Goal: Task Accomplishment & Management: Manage account settings

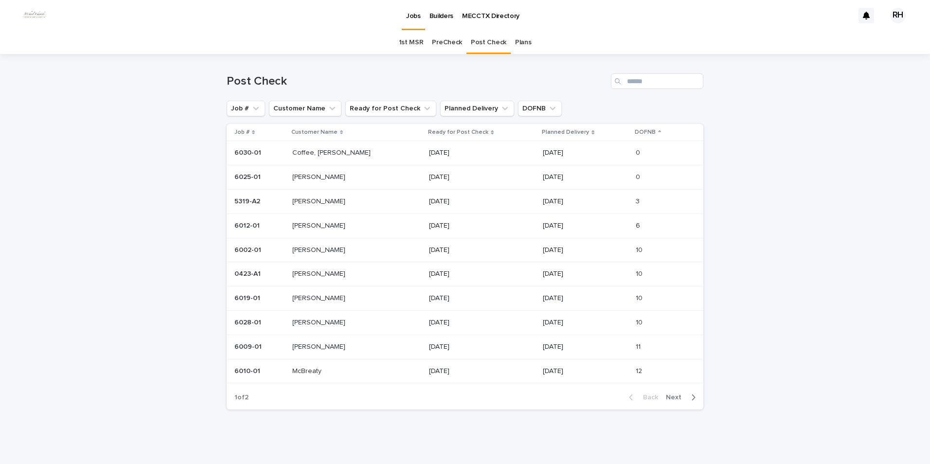
click at [672, 395] on span "Next" at bounding box center [676, 397] width 21 height 7
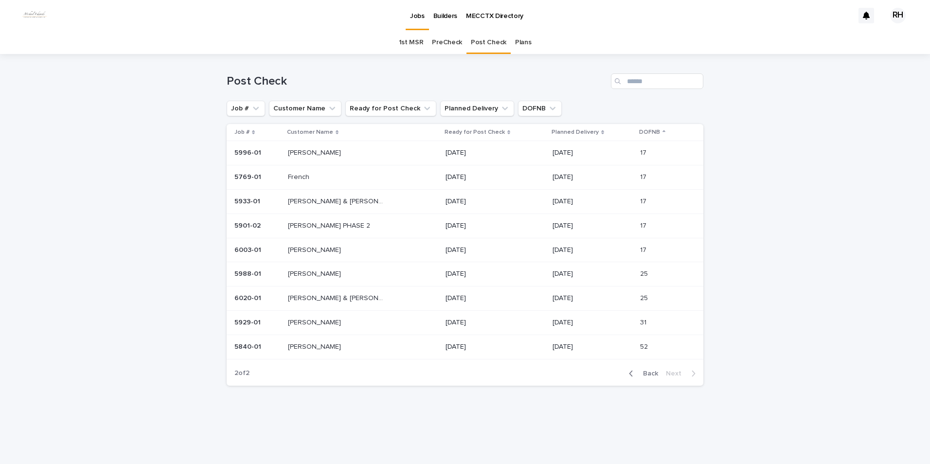
click at [649, 372] on span "Back" at bounding box center [647, 373] width 21 height 7
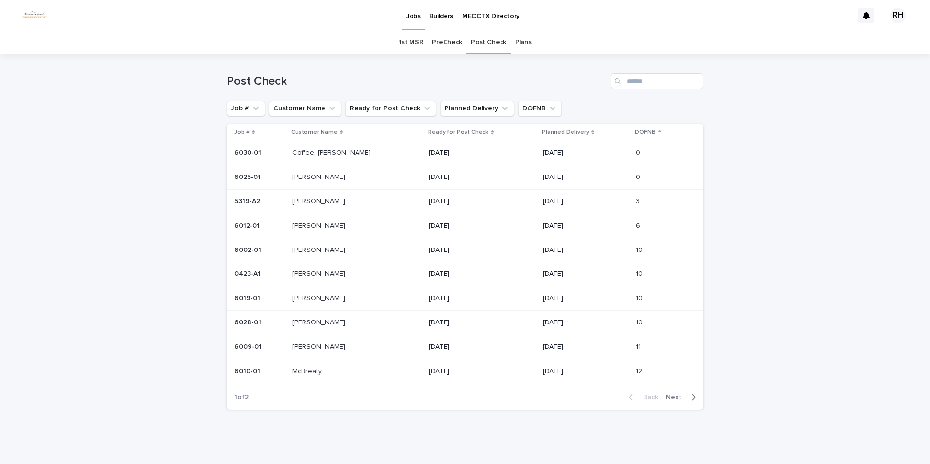
click at [411, 40] on link "1st MSR" at bounding box center [411, 42] width 25 height 23
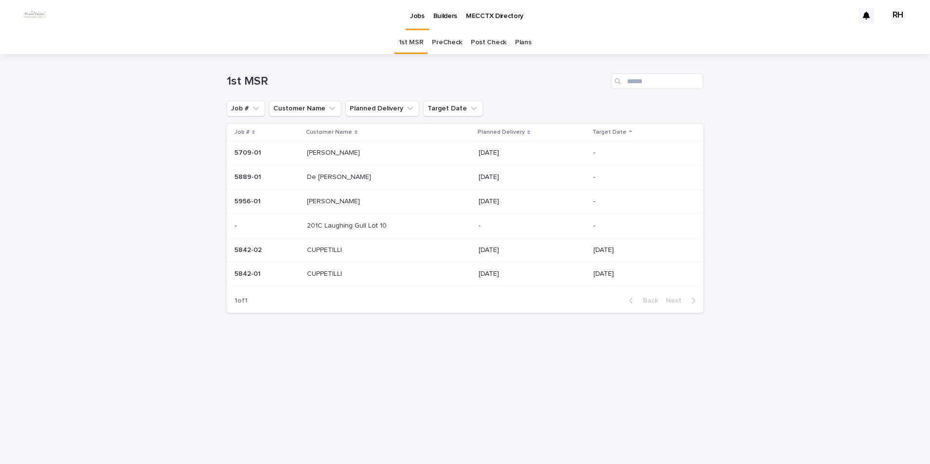
click at [326, 251] on p "CUPPETILLI" at bounding box center [325, 249] width 37 height 10
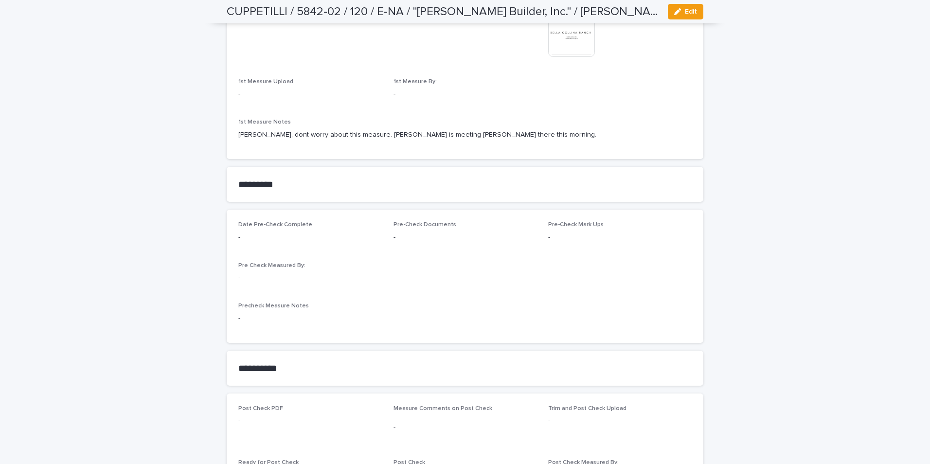
scroll to position [730, 0]
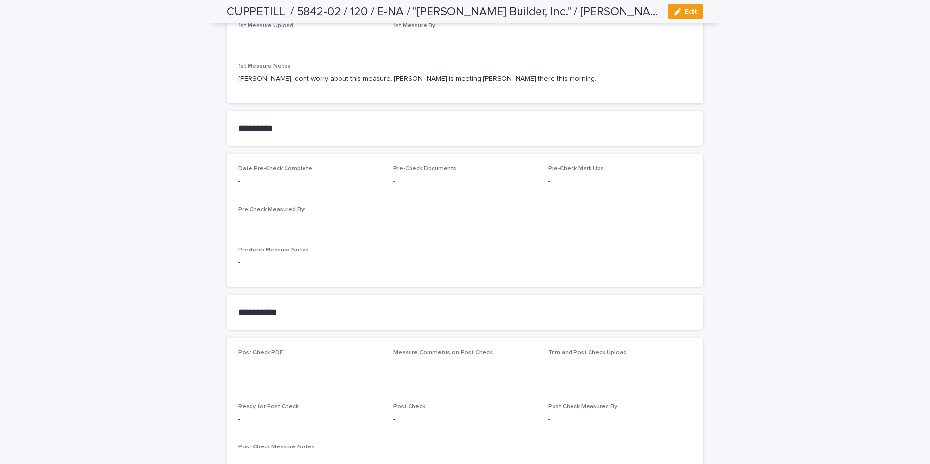
drag, startPoint x: 686, startPoint y: 11, endPoint x: 665, endPoint y: 37, distance: 32.9
click at [685, 13] on span "Edit" at bounding box center [691, 11] width 12 height 7
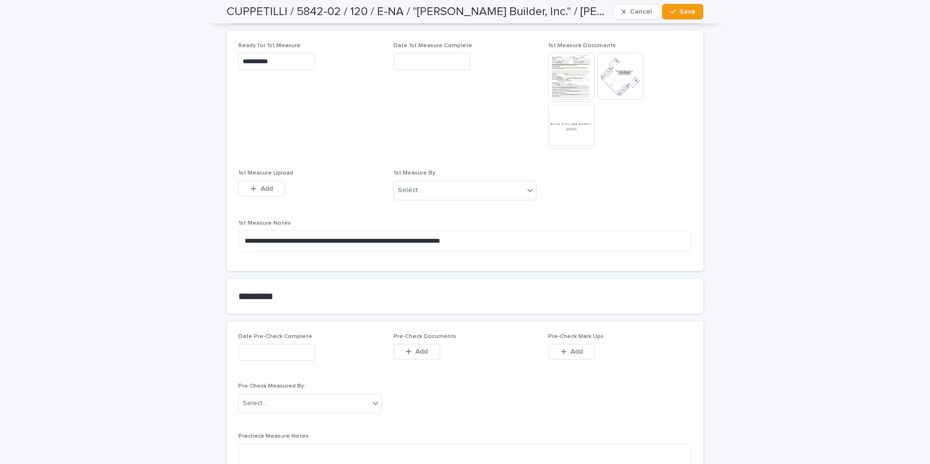
scroll to position [535, 0]
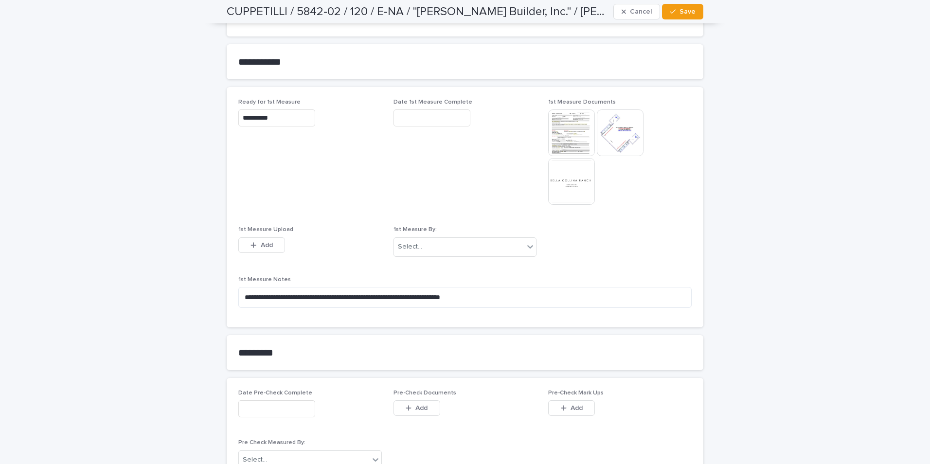
click at [251, 242] on icon "button" at bounding box center [254, 245] width 6 height 7
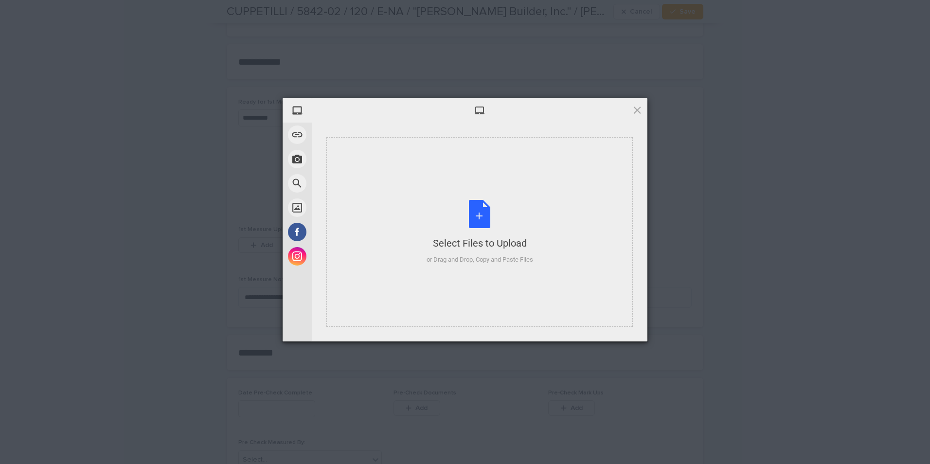
click at [400, 216] on div "Select Files to Upload or Drag and Drop, Copy and Paste Files" at bounding box center [480, 232] width 307 height 190
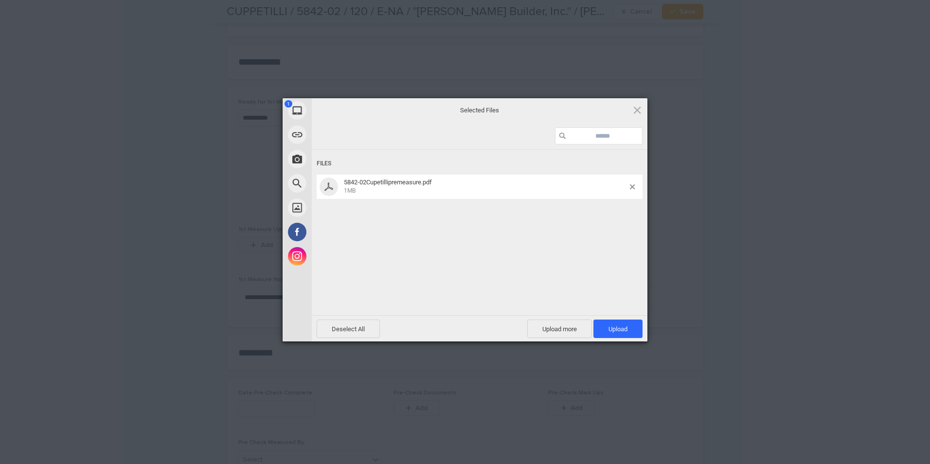
click at [608, 324] on span "Upload 1" at bounding box center [618, 329] width 49 height 18
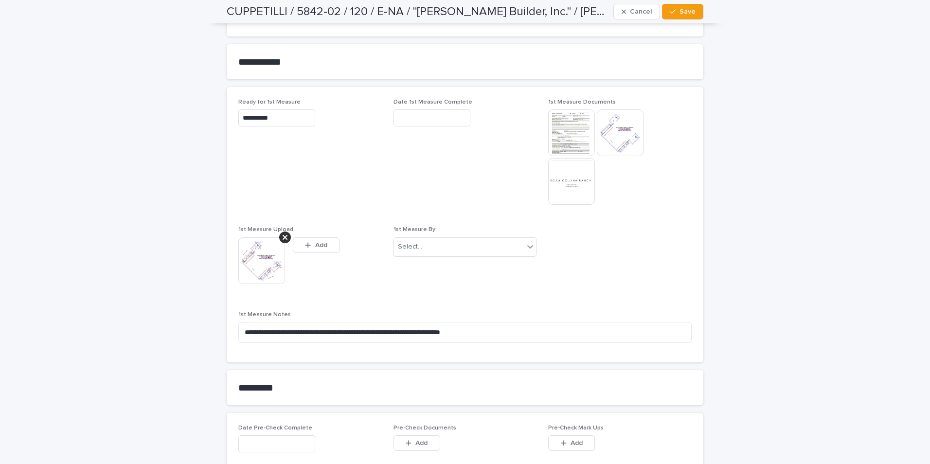
scroll to position [553, 0]
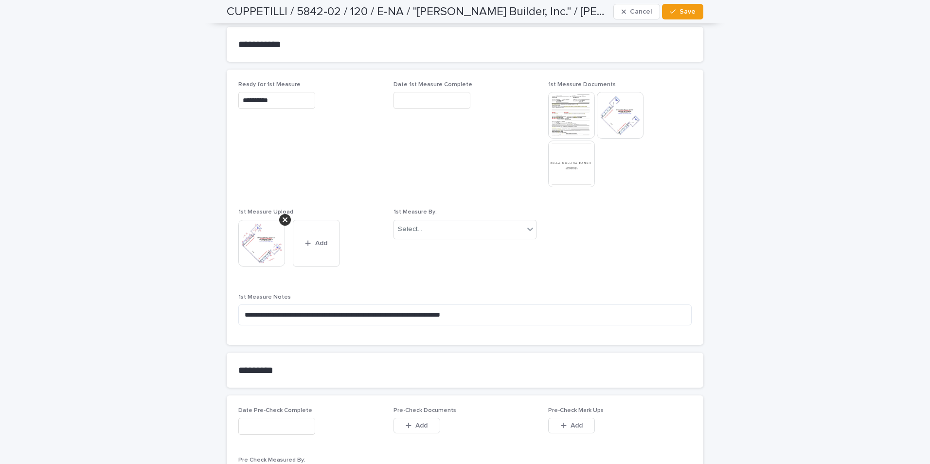
click at [459, 234] on div "Select..." at bounding box center [459, 229] width 130 height 16
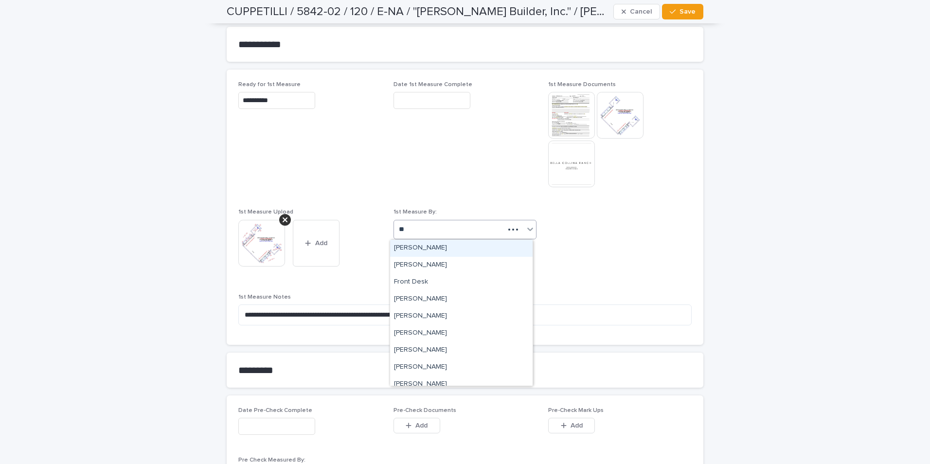
type input "***"
click at [411, 247] on div "[PERSON_NAME]" at bounding box center [461, 248] width 143 height 17
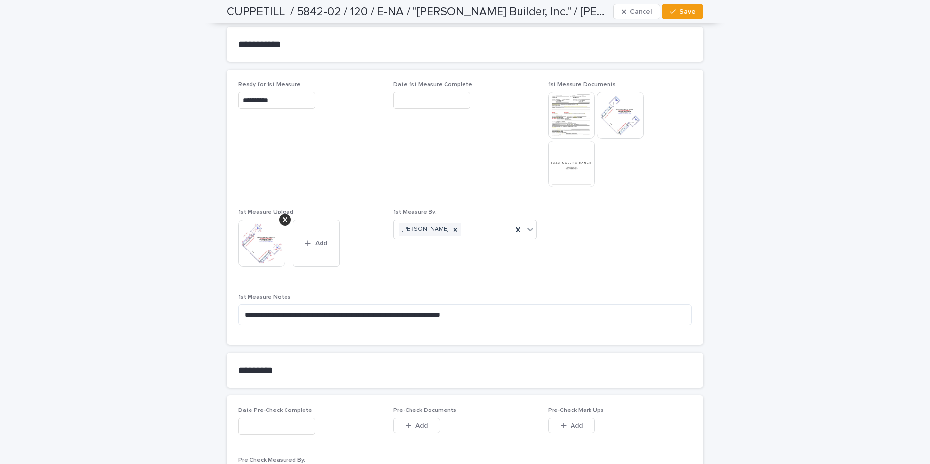
click at [681, 12] on span "Save" at bounding box center [688, 11] width 16 height 7
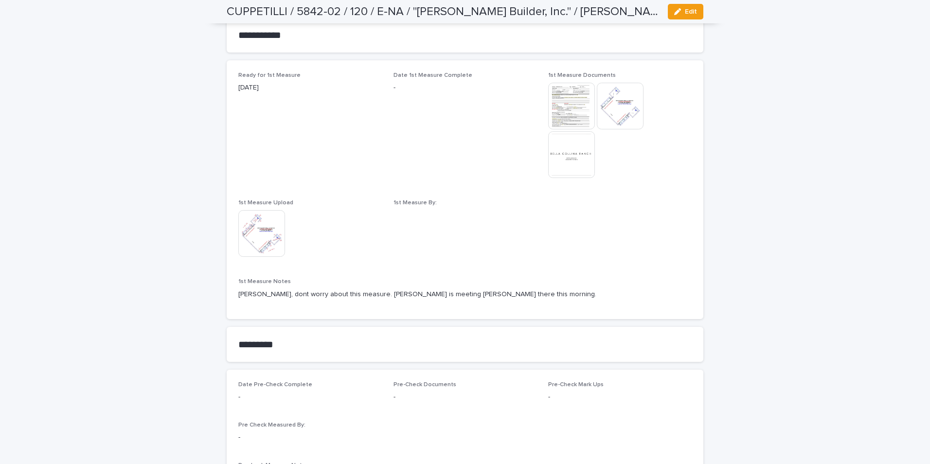
scroll to position [517, 0]
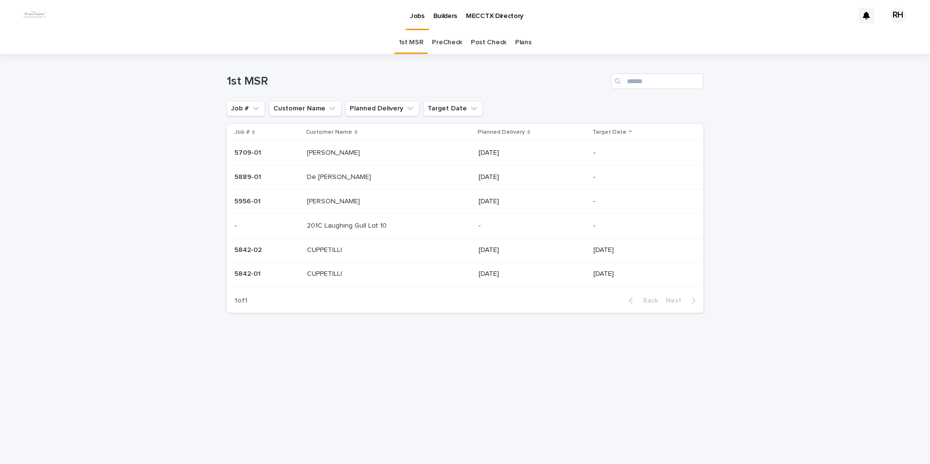
click at [324, 276] on p "CUPPETILLI" at bounding box center [325, 273] width 37 height 10
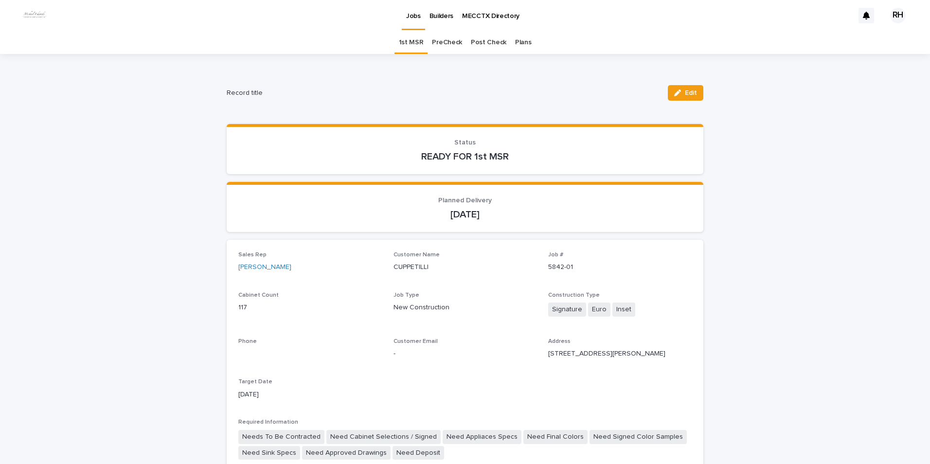
click at [680, 92] on div "button" at bounding box center [679, 93] width 11 height 7
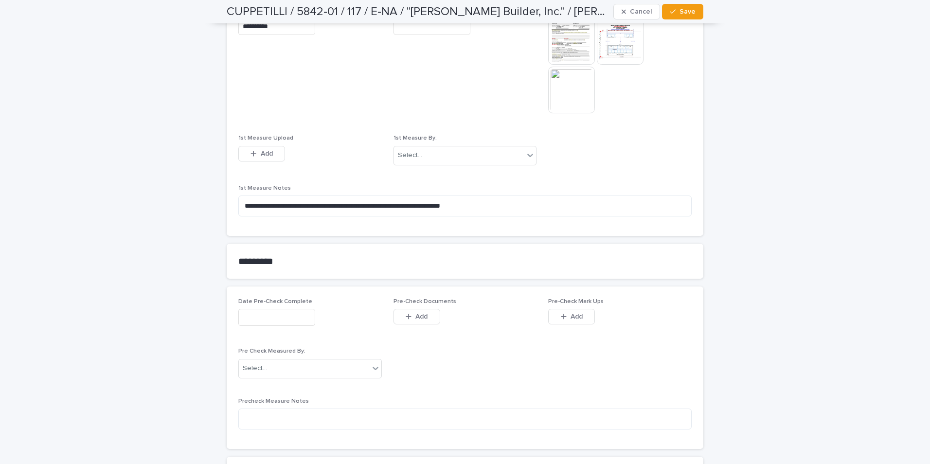
scroll to position [681, 0]
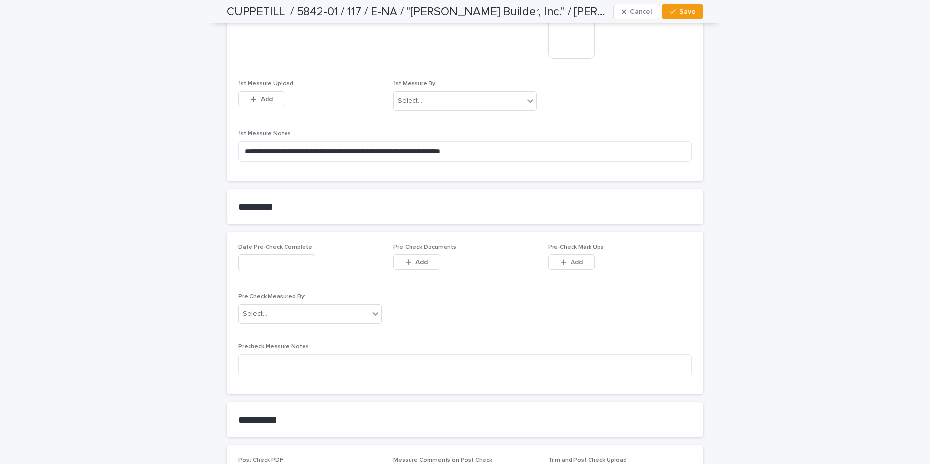
click at [265, 98] on span "Add" at bounding box center [267, 99] width 12 height 7
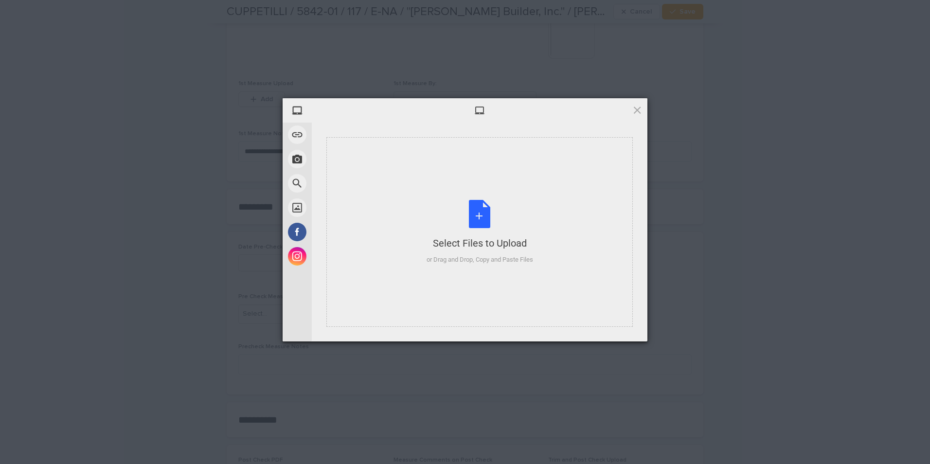
click at [430, 258] on div "or Drag and Drop, Copy and Paste Files" at bounding box center [480, 260] width 107 height 10
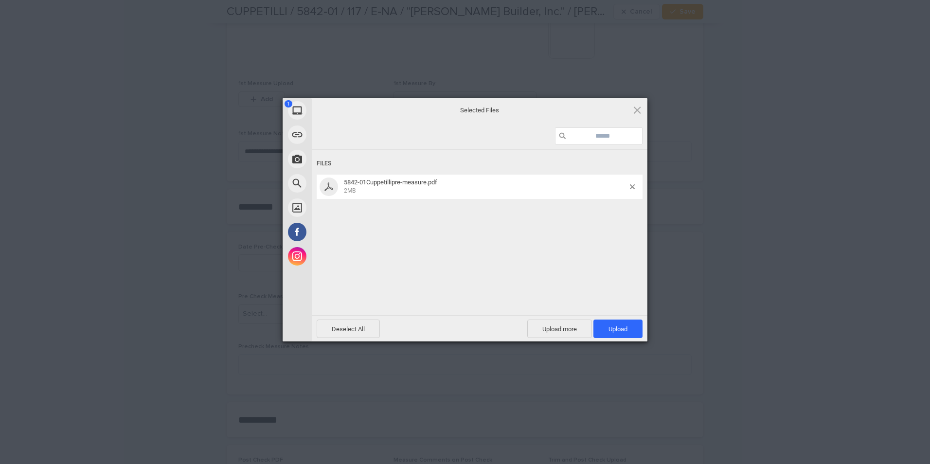
click at [601, 324] on span "Upload 1" at bounding box center [618, 329] width 49 height 18
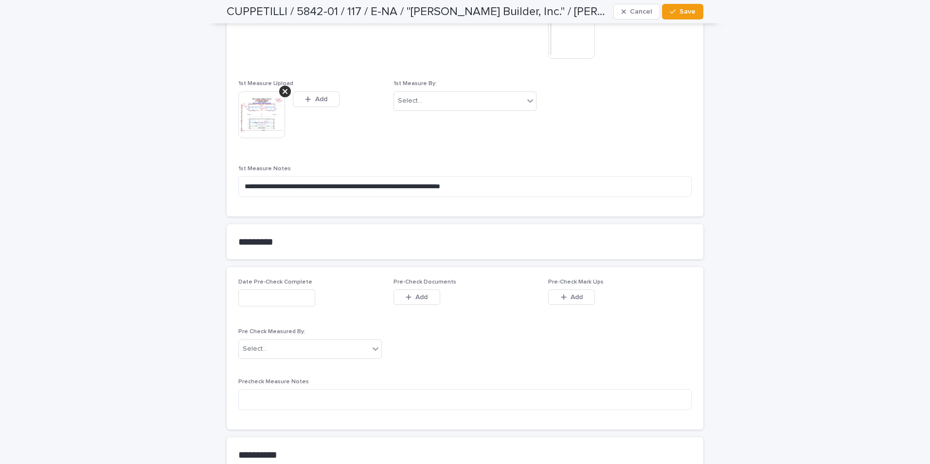
scroll to position [699, 0]
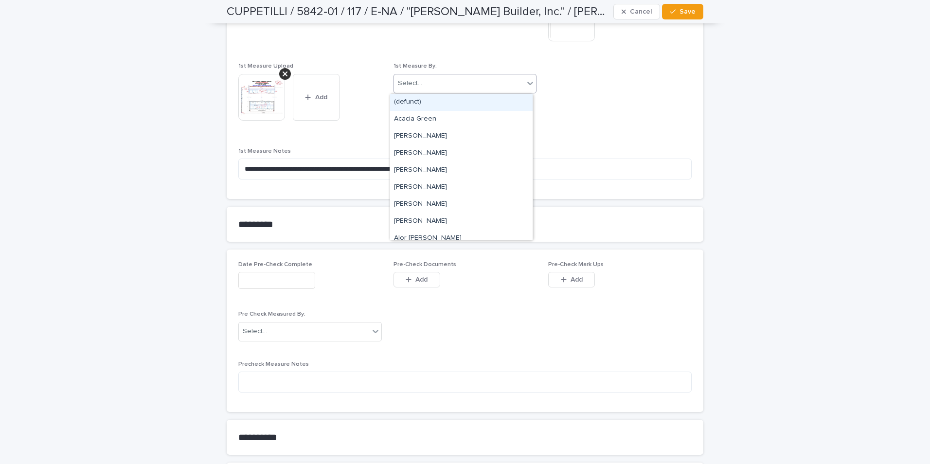
click at [423, 85] on div "Select..." at bounding box center [459, 83] width 130 height 16
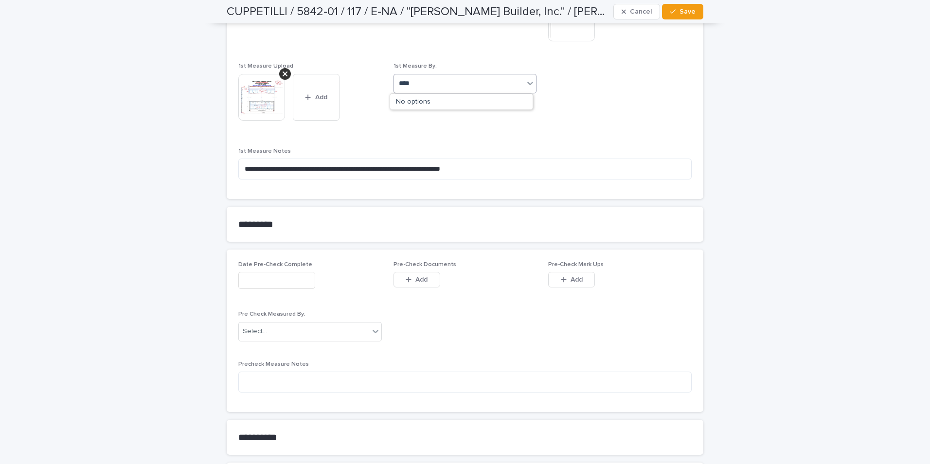
type input "***"
click at [419, 99] on div "[PERSON_NAME]" at bounding box center [461, 102] width 143 height 17
click at [682, 7] on button "Save" at bounding box center [682, 12] width 41 height 16
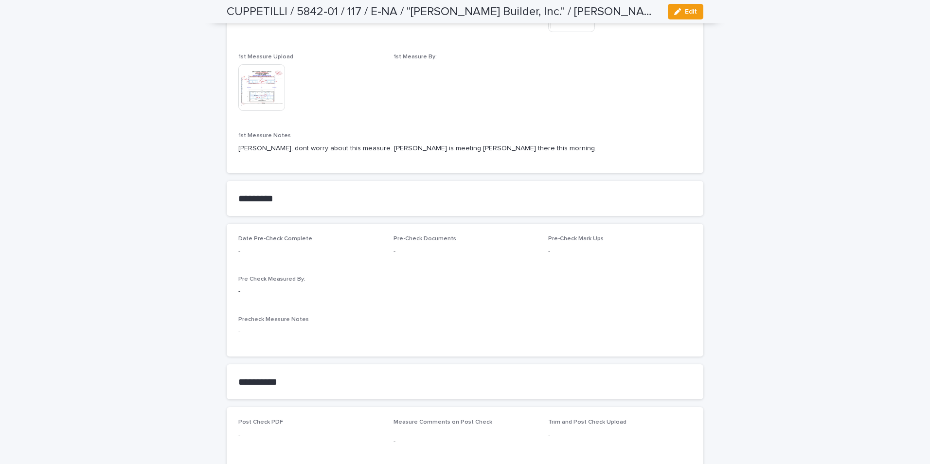
scroll to position [663, 0]
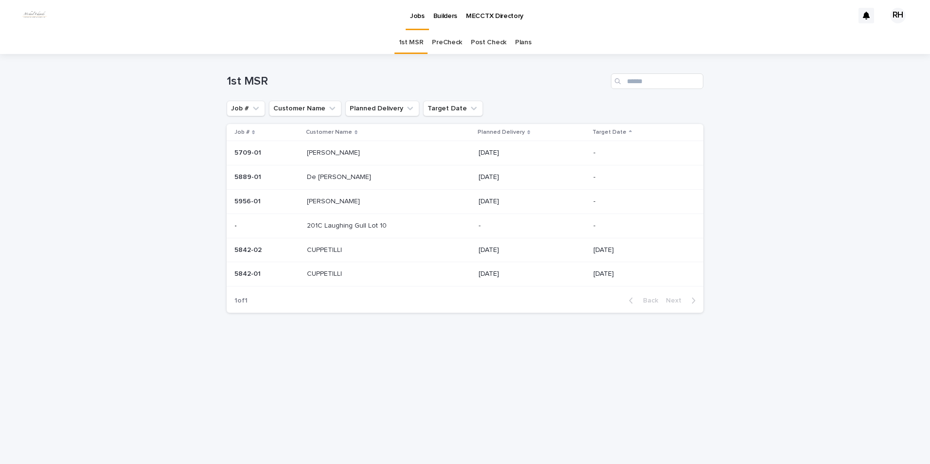
click at [332, 247] on p "CUPPETILLI" at bounding box center [325, 249] width 37 height 10
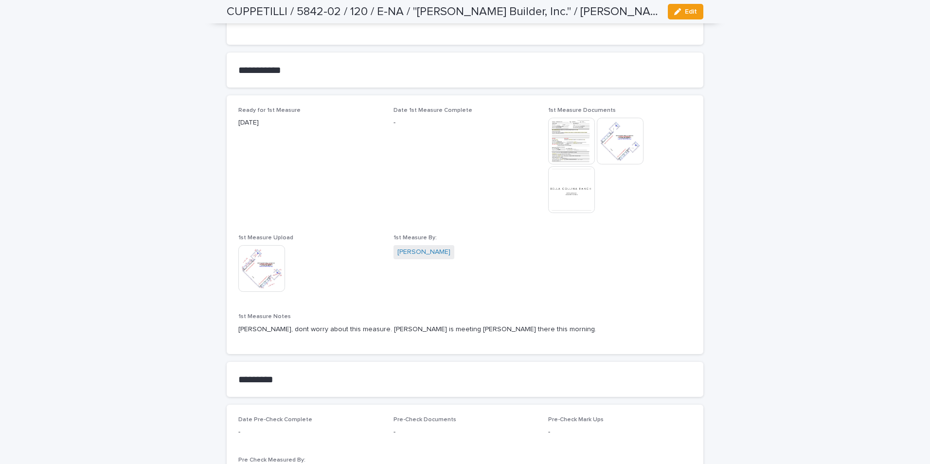
scroll to position [615, 0]
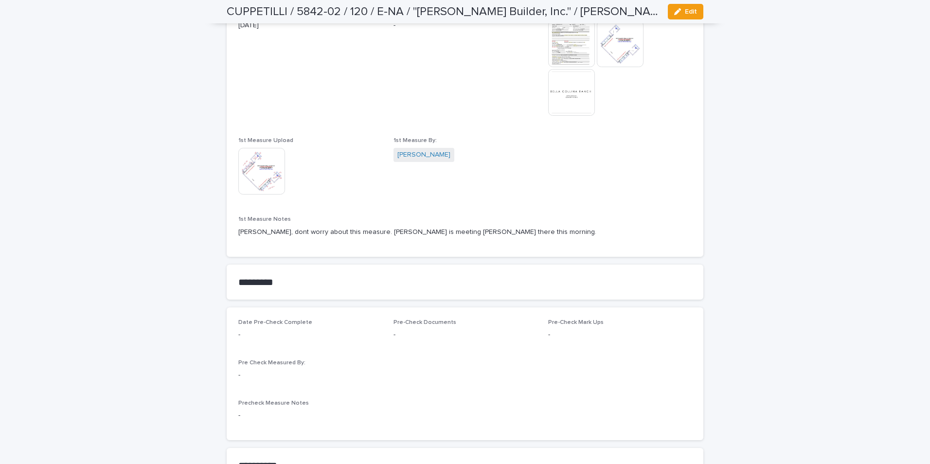
click at [250, 174] on img at bounding box center [261, 171] width 47 height 47
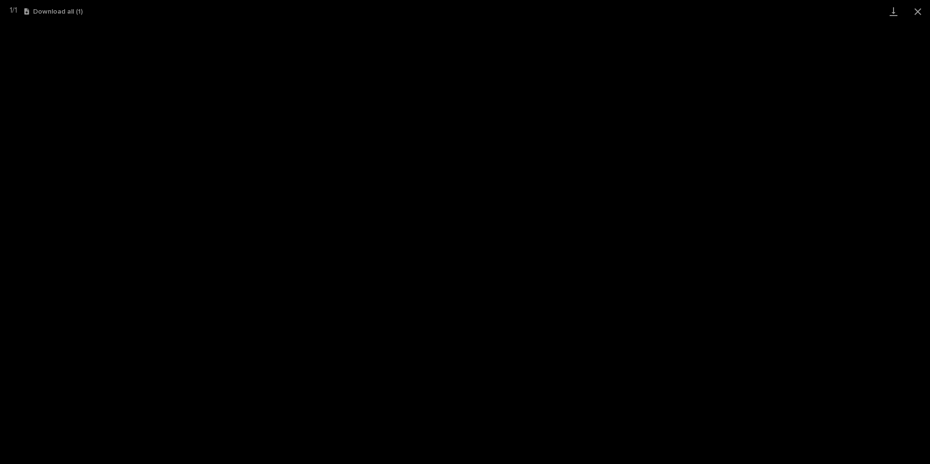
click at [917, 12] on button "Close gallery" at bounding box center [918, 11] width 24 height 23
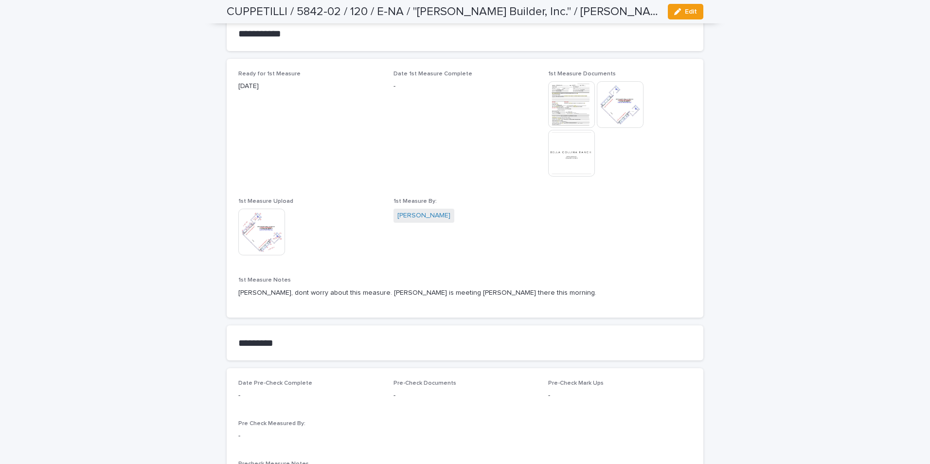
scroll to position [469, 0]
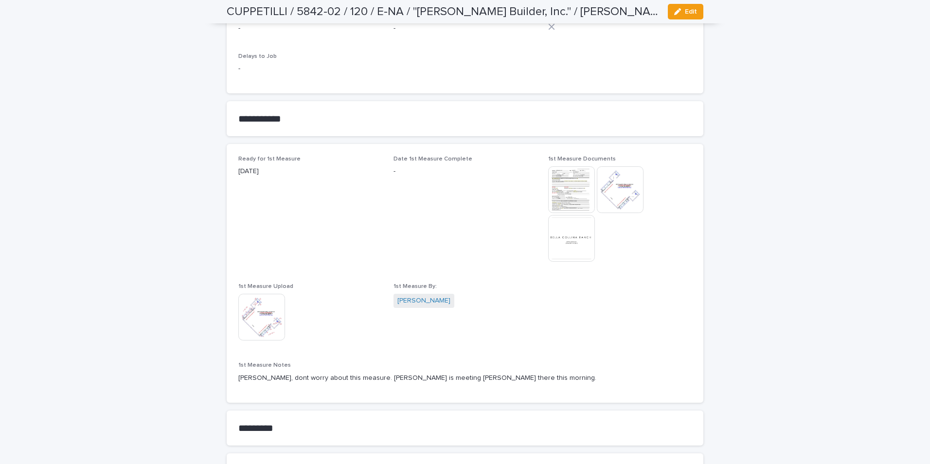
drag, startPoint x: 686, startPoint y: 8, endPoint x: 658, endPoint y: 37, distance: 39.9
click at [683, 12] on button "Edit" at bounding box center [686, 12] width 36 height 16
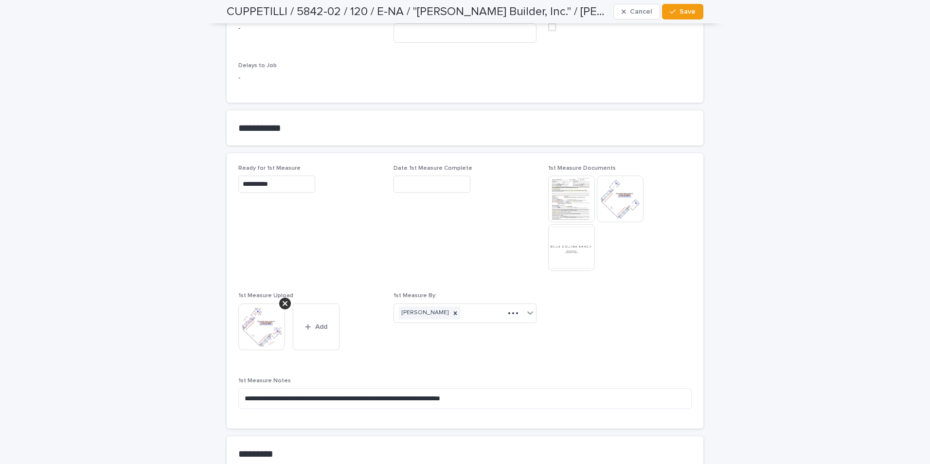
scroll to position [505, 0]
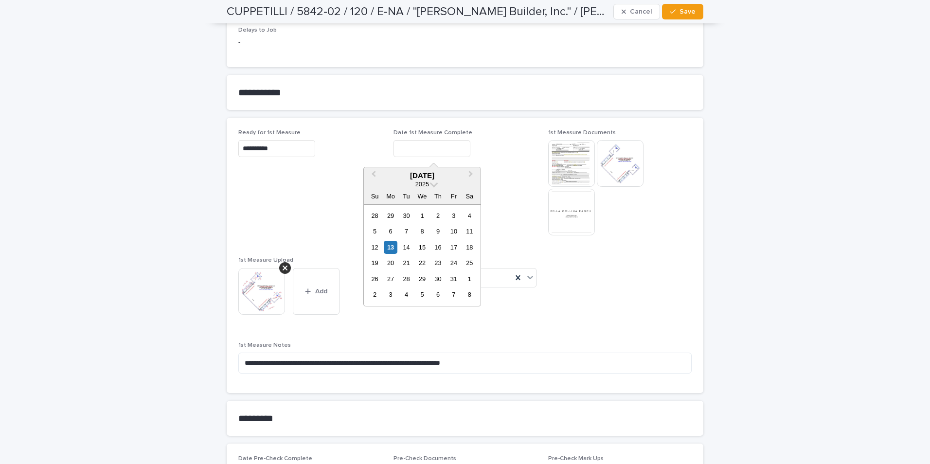
click at [403, 151] on input "text" at bounding box center [432, 148] width 77 height 17
click at [402, 151] on input "text" at bounding box center [432, 148] width 77 height 17
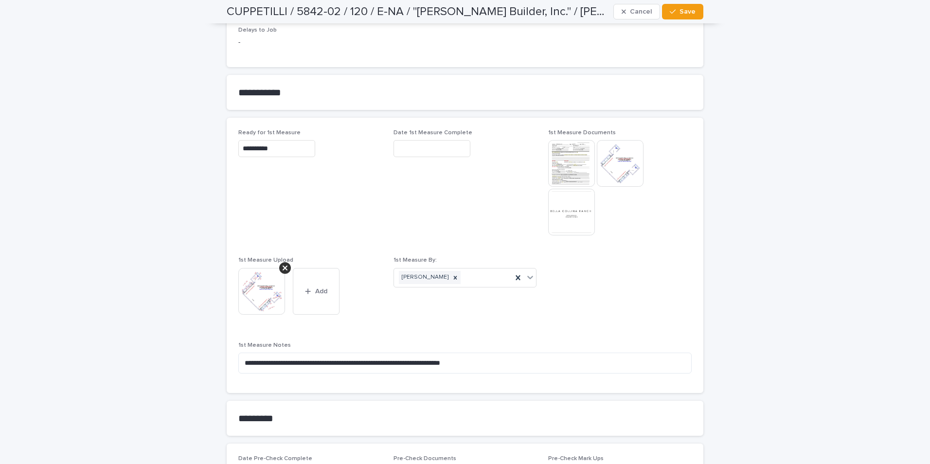
click at [364, 148] on div "**********" at bounding box center [310, 148] width 144 height 17
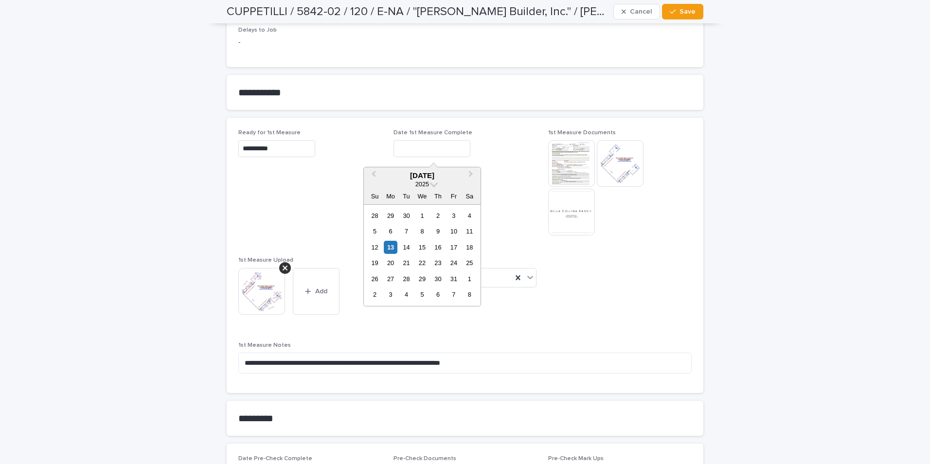
click at [409, 146] on input "text" at bounding box center [432, 148] width 77 height 17
click at [390, 244] on div "13" at bounding box center [390, 247] width 13 height 13
type input "**********"
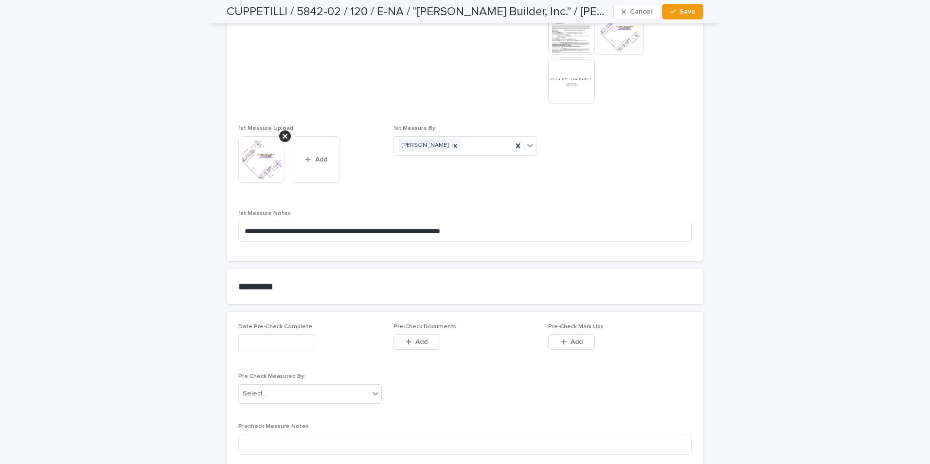
scroll to position [651, 0]
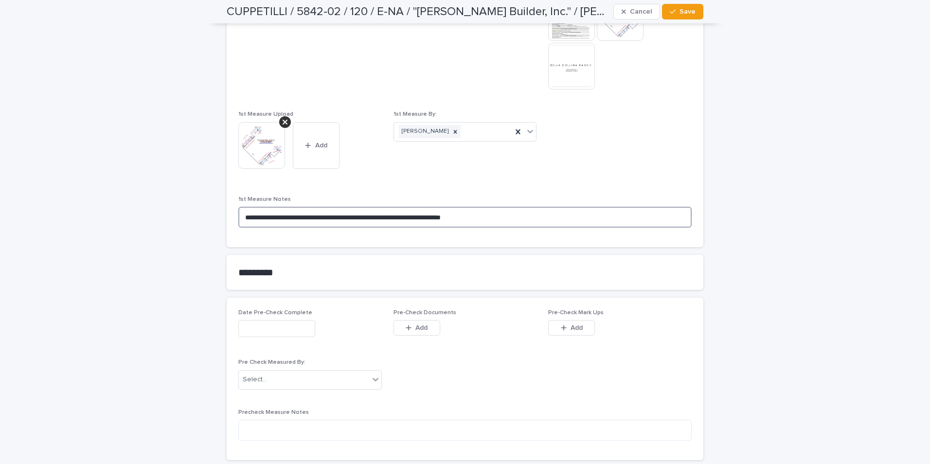
click at [484, 216] on textarea "**********" at bounding box center [465, 217] width 454 height 21
type textarea "*"
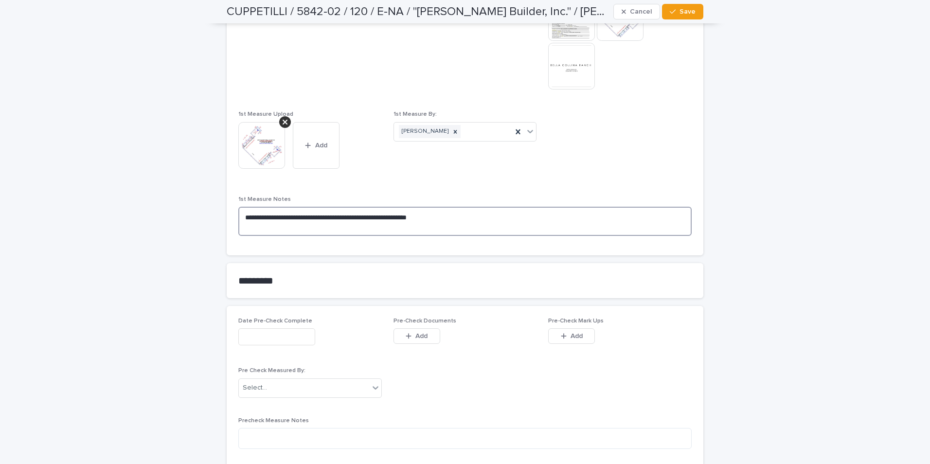
type textarea "**********"
click at [685, 14] on span "Save" at bounding box center [688, 11] width 16 height 7
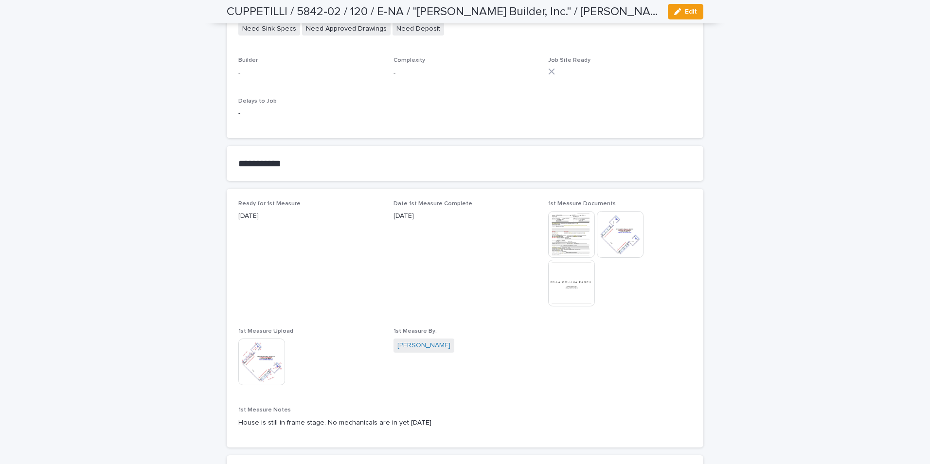
scroll to position [416, 0]
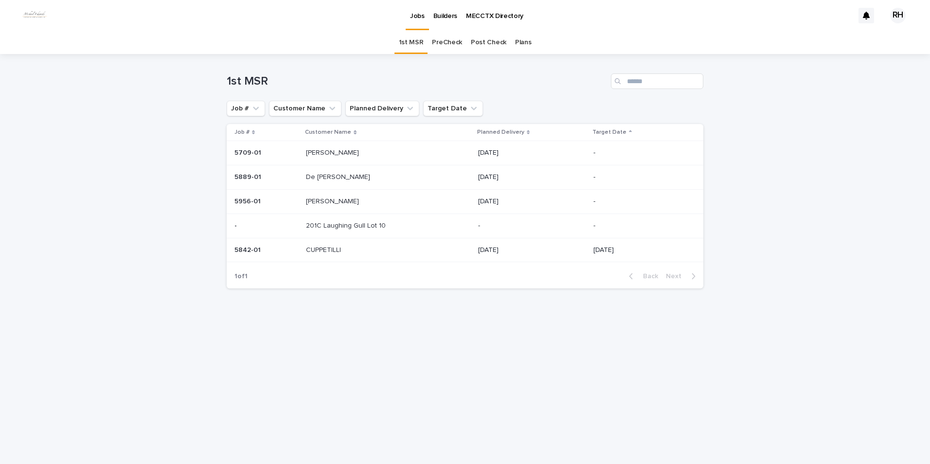
click at [317, 249] on p "CUPPETILLI" at bounding box center [324, 249] width 37 height 10
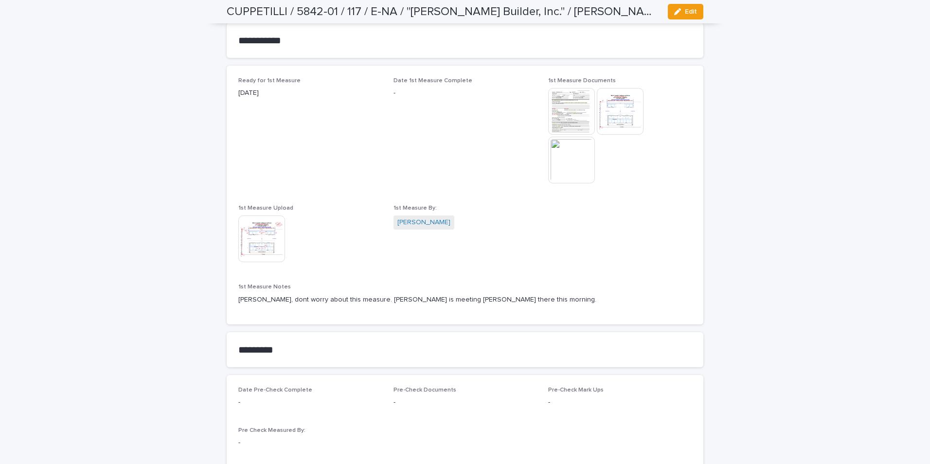
scroll to position [499, 0]
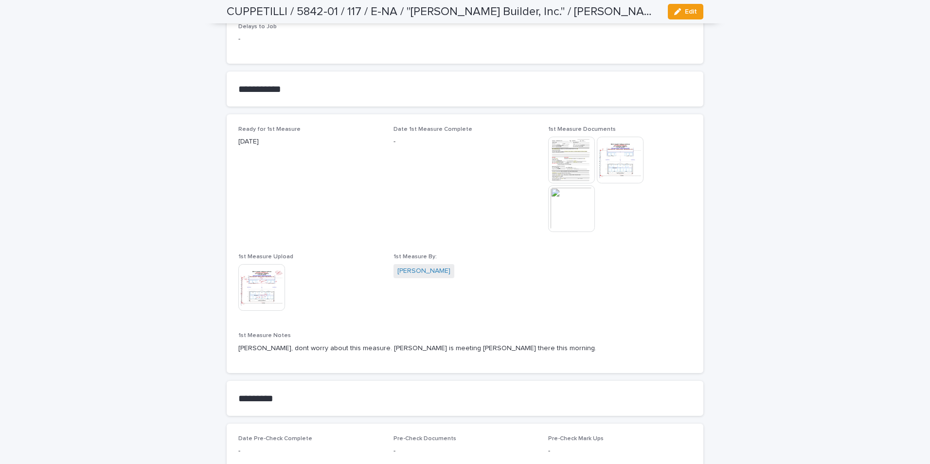
click at [420, 141] on p "-" at bounding box center [466, 142] width 144 height 10
drag, startPoint x: 681, startPoint y: 11, endPoint x: 587, endPoint y: 56, distance: 104.0
click at [677, 15] on div "button" at bounding box center [679, 11] width 11 height 7
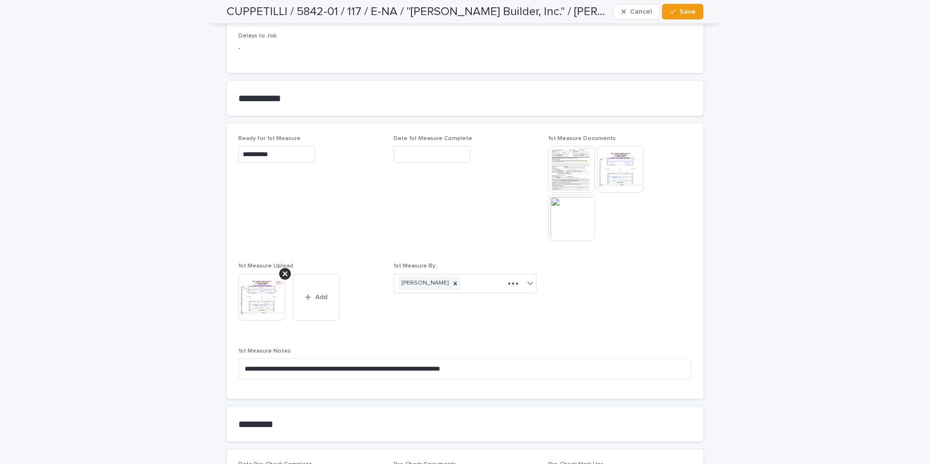
scroll to position [534, 0]
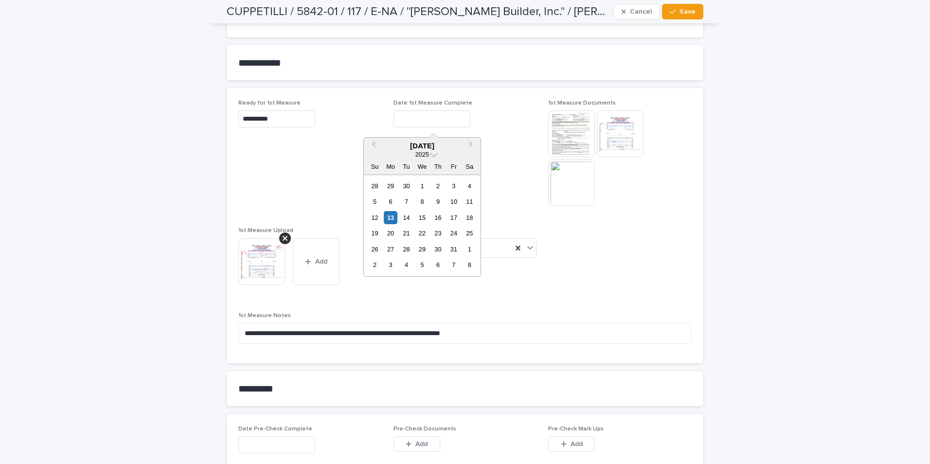
click at [404, 125] on input "text" at bounding box center [432, 118] width 77 height 17
click at [388, 216] on div "13" at bounding box center [390, 217] width 13 height 13
type input "**********"
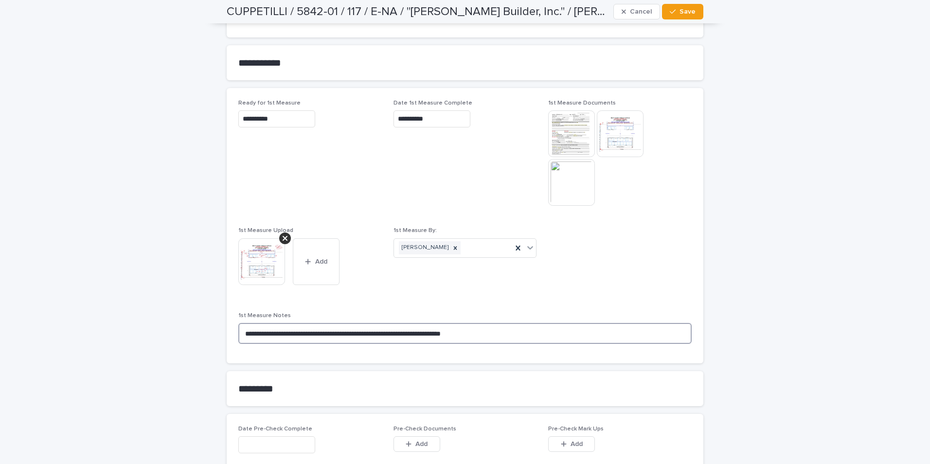
click at [485, 333] on textarea "**********" at bounding box center [465, 333] width 454 height 21
type textarea "*"
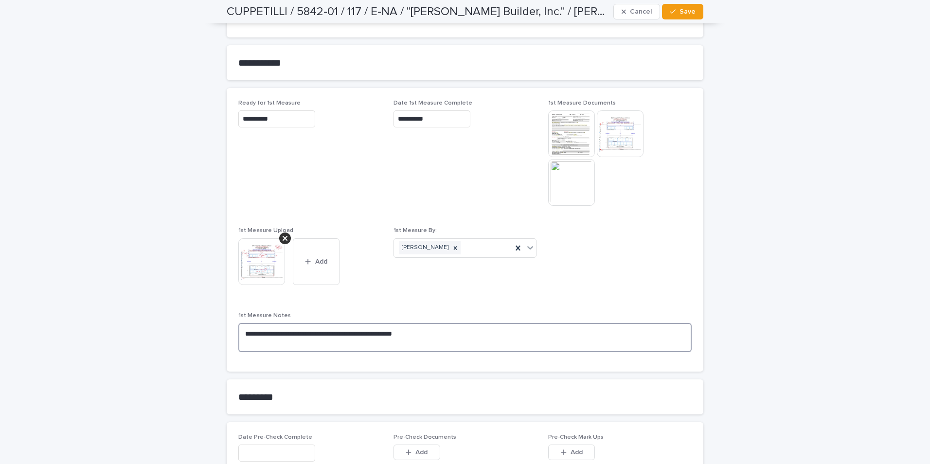
type textarea "**********"
click at [686, 7] on button "Save" at bounding box center [682, 12] width 41 height 16
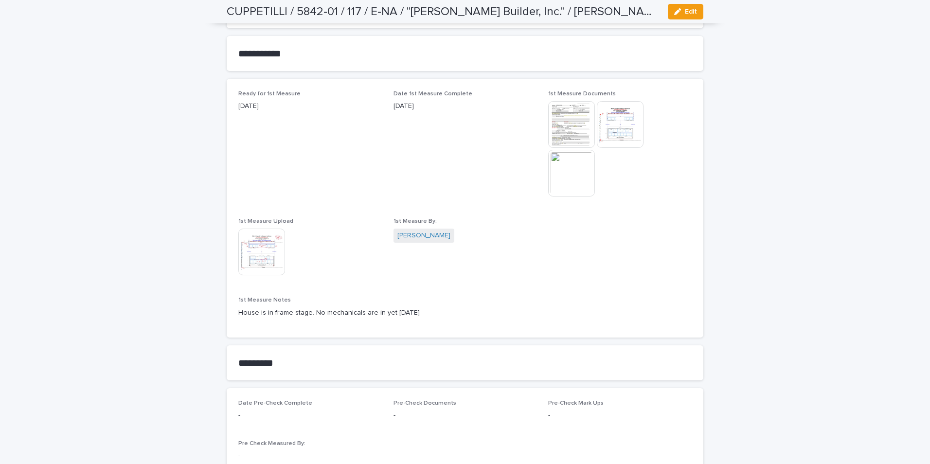
scroll to position [494, 0]
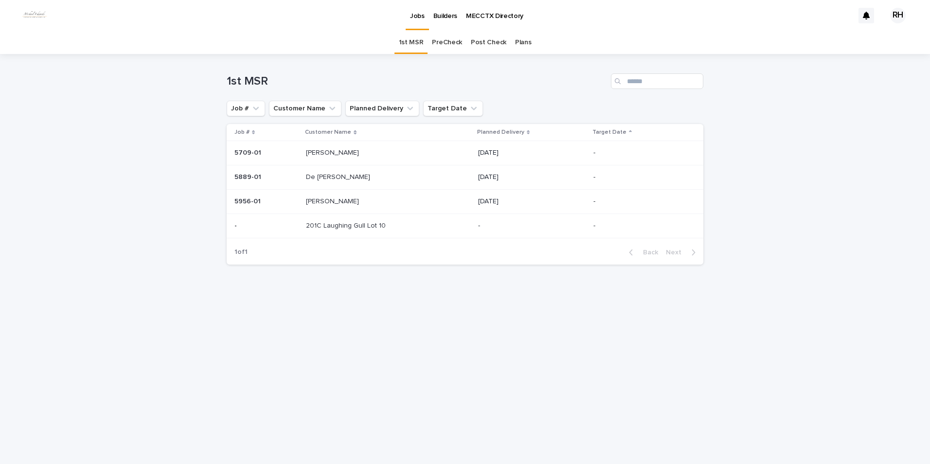
click at [308, 154] on p "[PERSON_NAME]" at bounding box center [333, 152] width 55 height 10
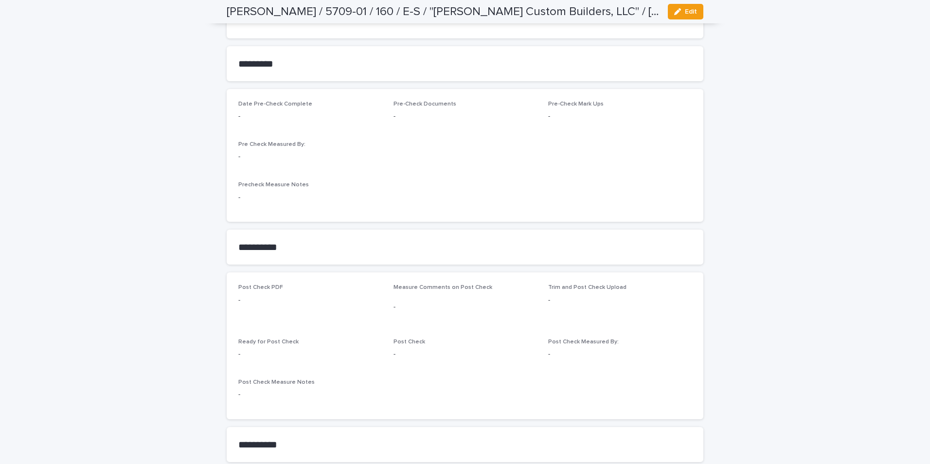
scroll to position [682, 0]
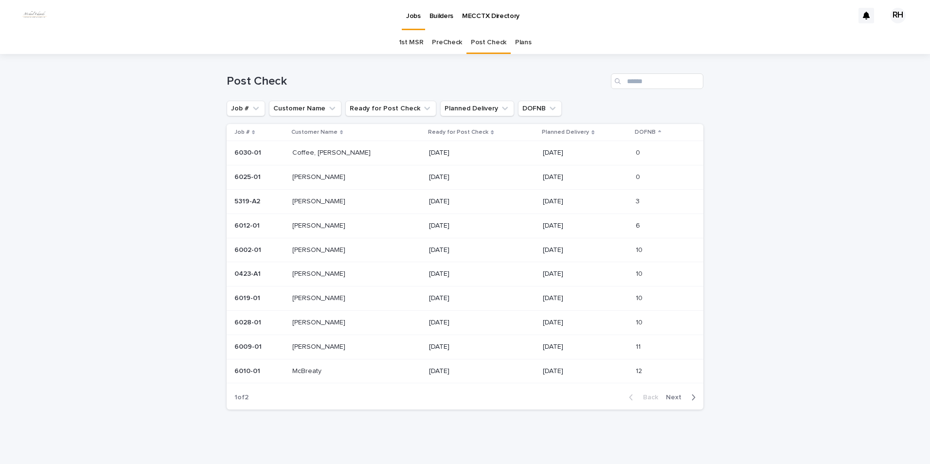
click at [305, 274] on p "[PERSON_NAME]" at bounding box center [319, 273] width 55 height 10
click at [310, 148] on p "Coffee, [PERSON_NAME]" at bounding box center [332, 150] width 80 height 10
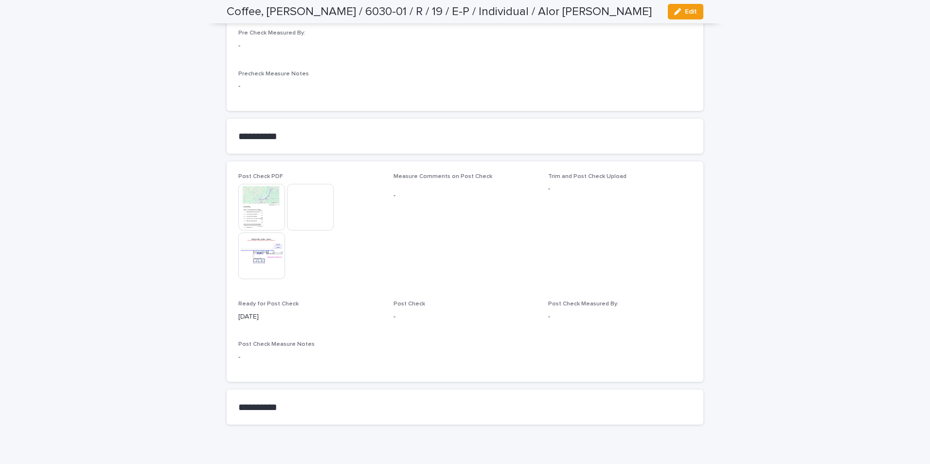
scroll to position [830, 0]
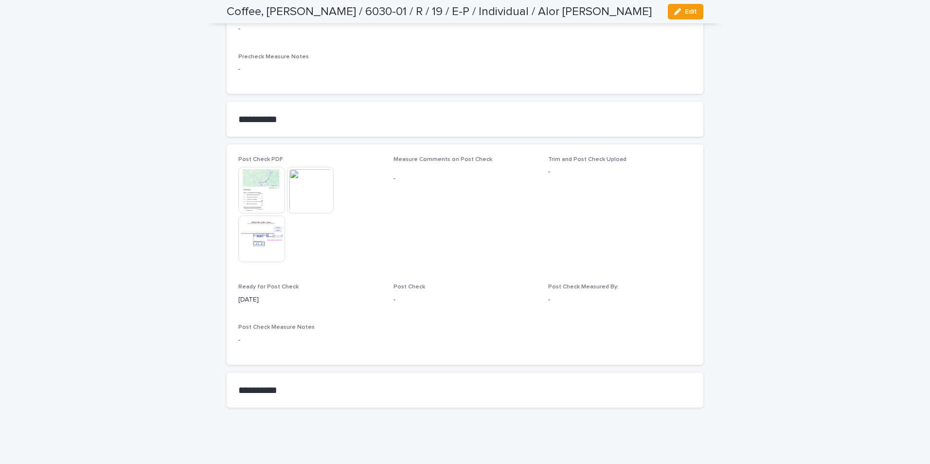
click at [255, 241] on img at bounding box center [261, 239] width 47 height 47
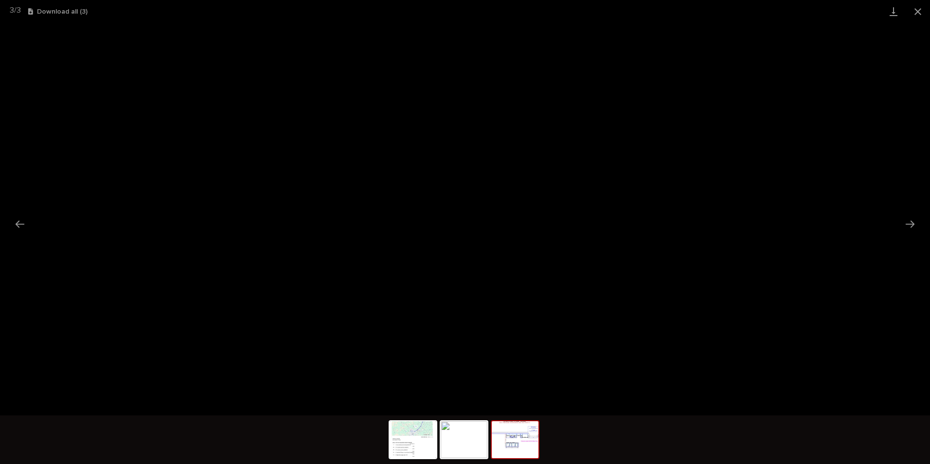
drag, startPoint x: 919, startPoint y: 11, endPoint x: 911, endPoint y: 17, distance: 9.3
click at [911, 17] on button "Close gallery" at bounding box center [918, 11] width 24 height 23
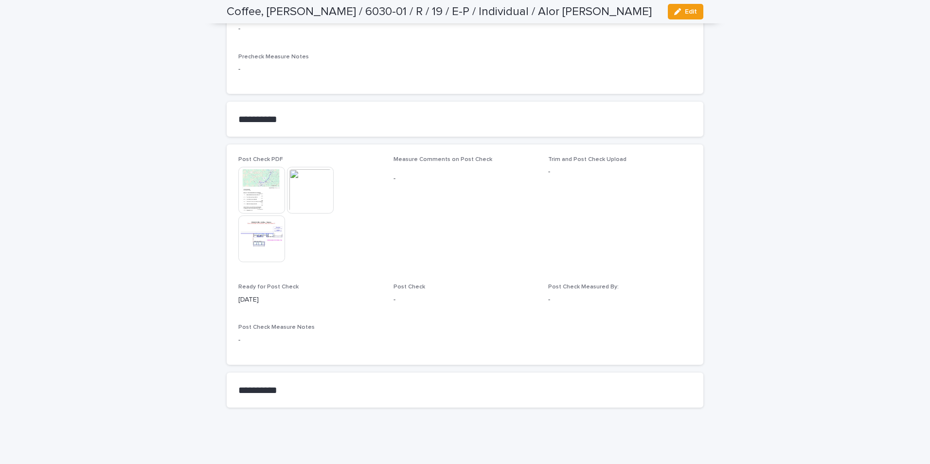
click at [311, 195] on img at bounding box center [310, 190] width 47 height 47
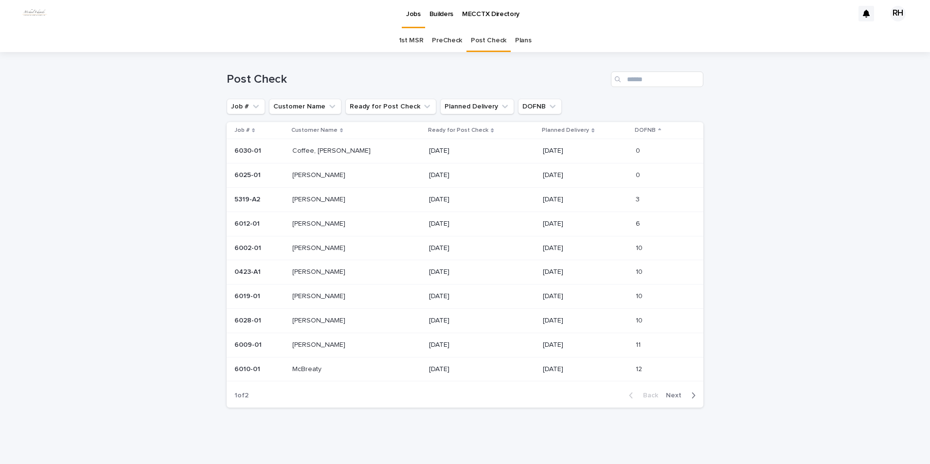
scroll to position [2, 0]
click at [316, 200] on p "[PERSON_NAME]" at bounding box center [319, 199] width 55 height 10
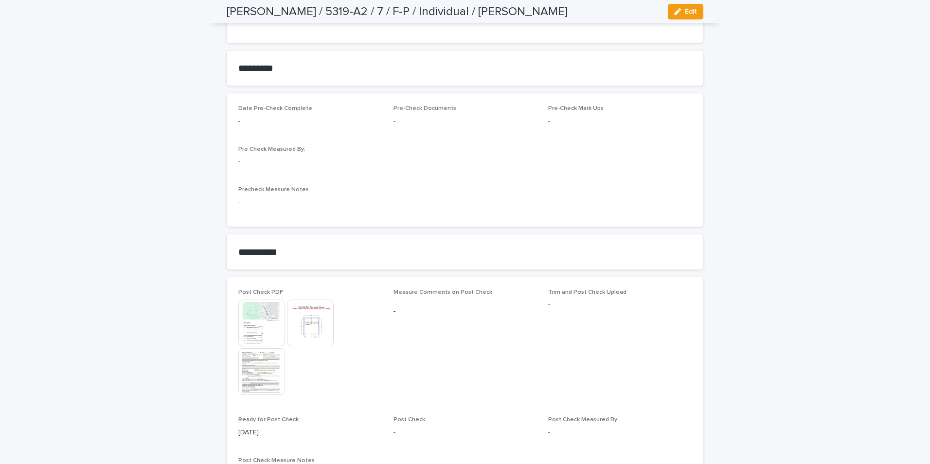
scroll to position [730, 0]
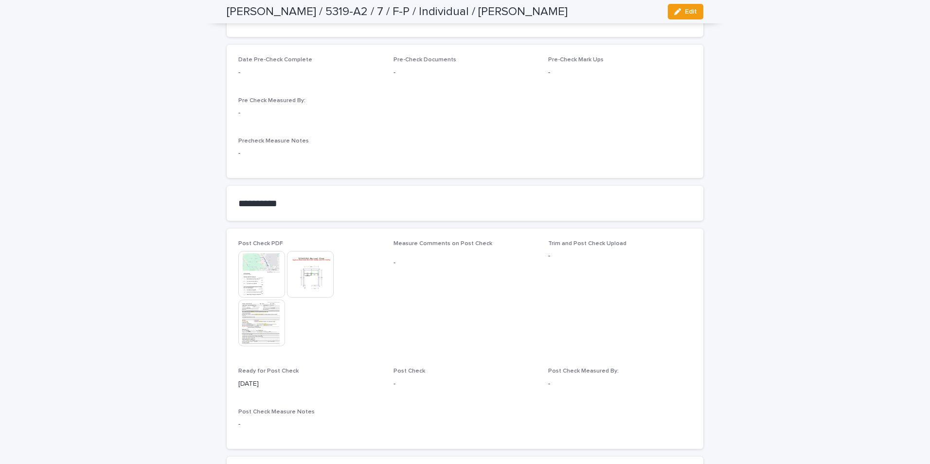
click at [314, 269] on img at bounding box center [310, 274] width 47 height 47
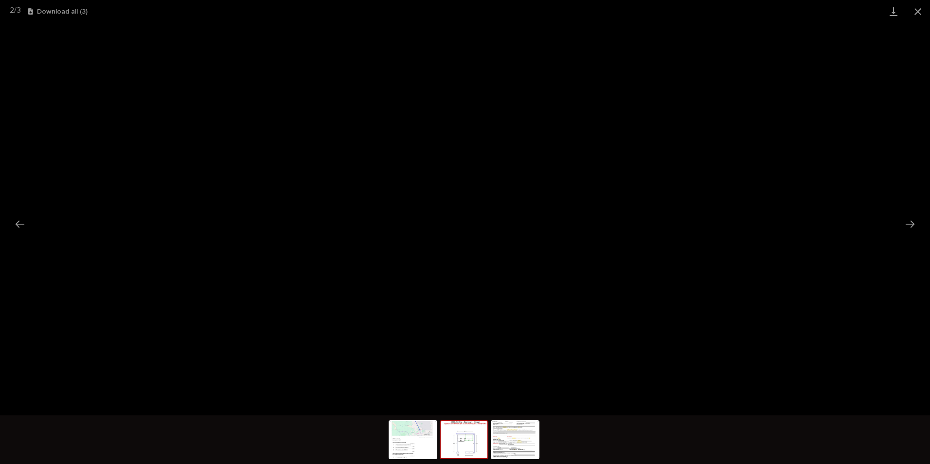
click at [916, 11] on button "Close gallery" at bounding box center [918, 11] width 24 height 23
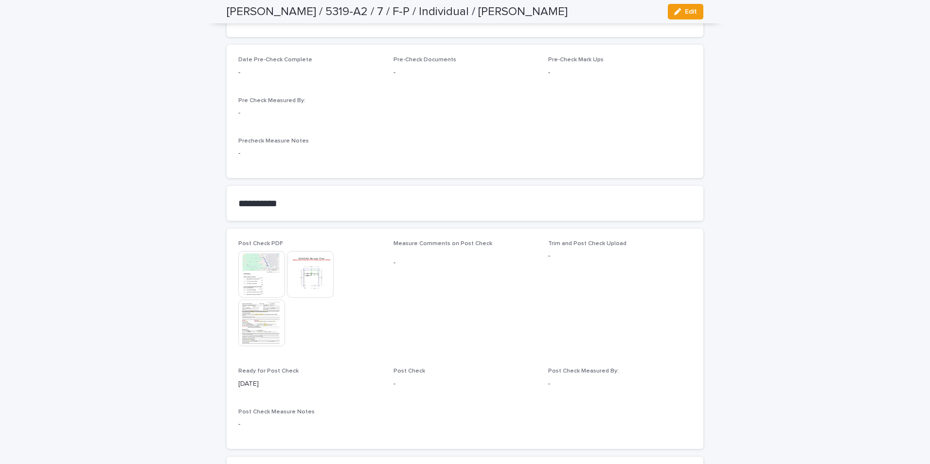
click at [259, 323] on img at bounding box center [261, 323] width 47 height 47
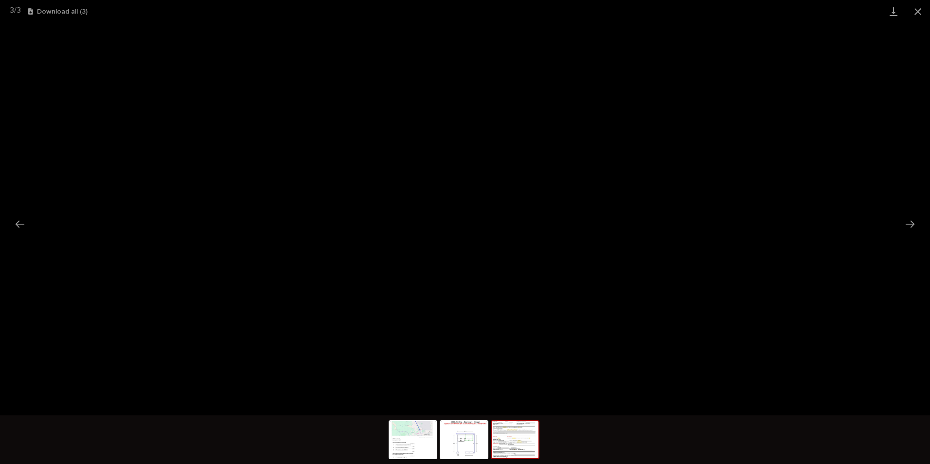
click at [916, 10] on button "Close gallery" at bounding box center [918, 11] width 24 height 23
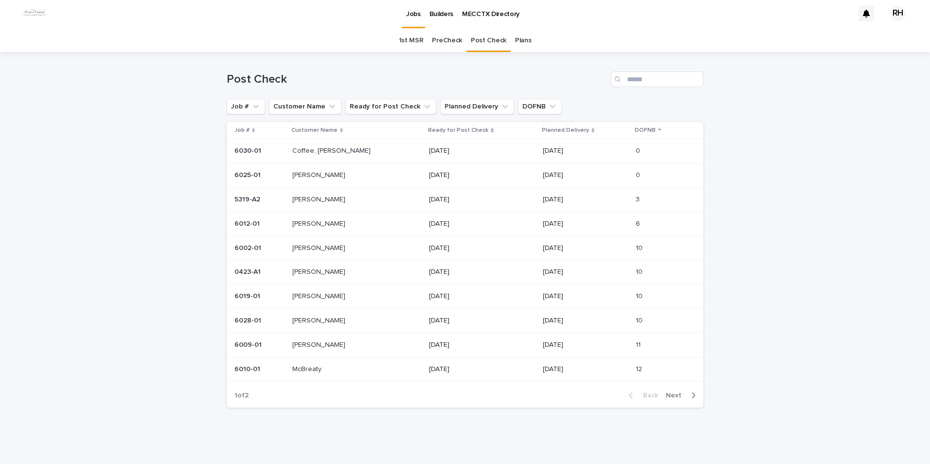
scroll to position [2, 0]
click at [301, 370] on p "McBreaty" at bounding box center [307, 368] width 31 height 10
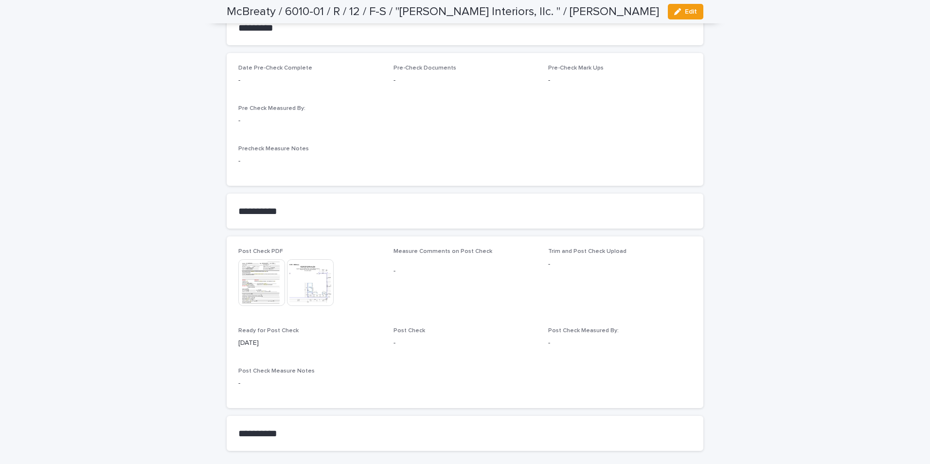
scroll to position [988, 0]
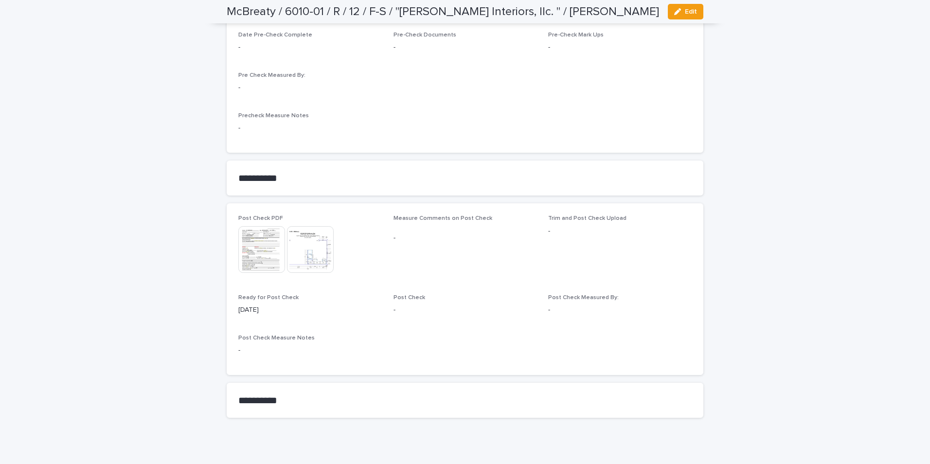
click at [306, 245] on img at bounding box center [310, 249] width 47 height 47
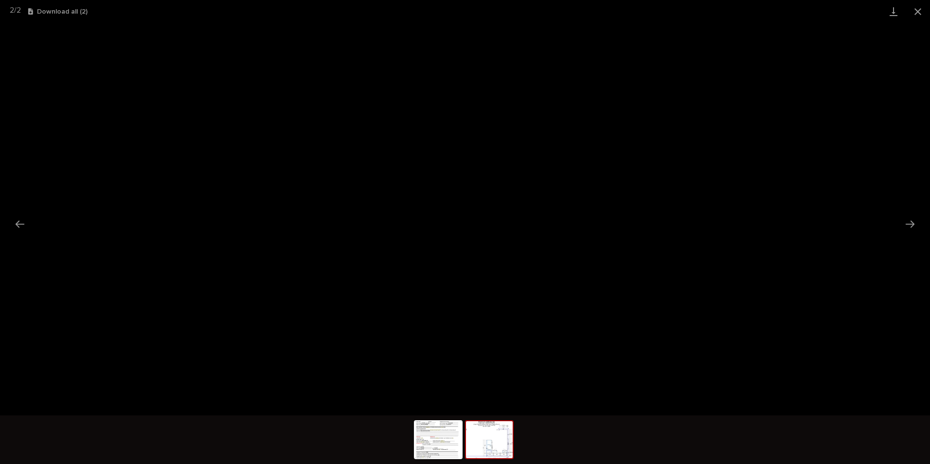
click at [917, 9] on button "Close gallery" at bounding box center [918, 11] width 24 height 23
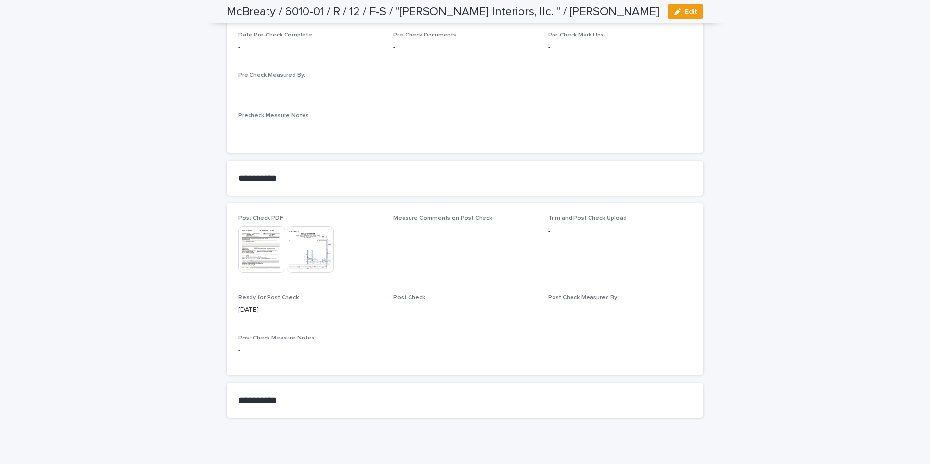
click at [262, 248] on img at bounding box center [261, 249] width 47 height 47
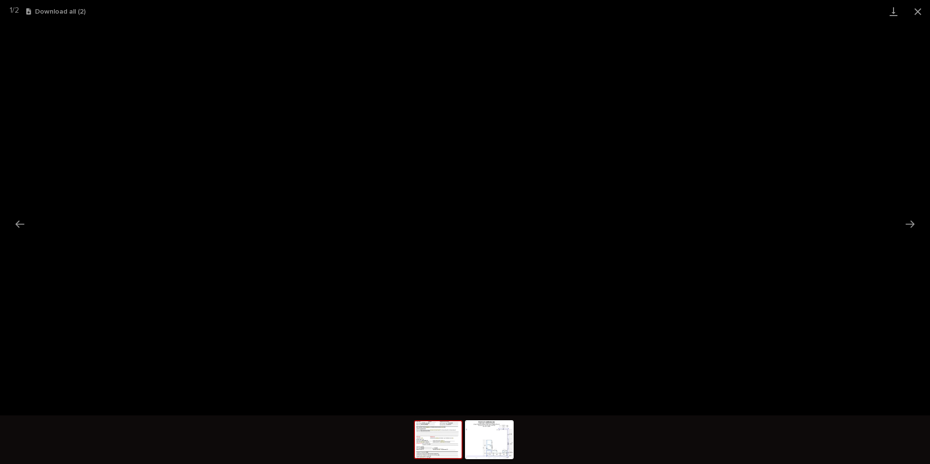
click at [917, 10] on button "Close gallery" at bounding box center [918, 11] width 24 height 23
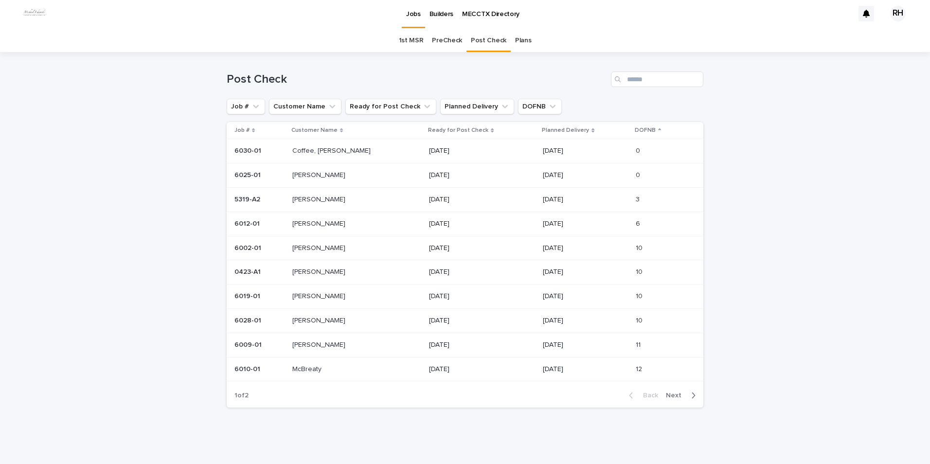
scroll to position [2, 0]
click at [672, 394] on span "Next" at bounding box center [676, 395] width 21 height 7
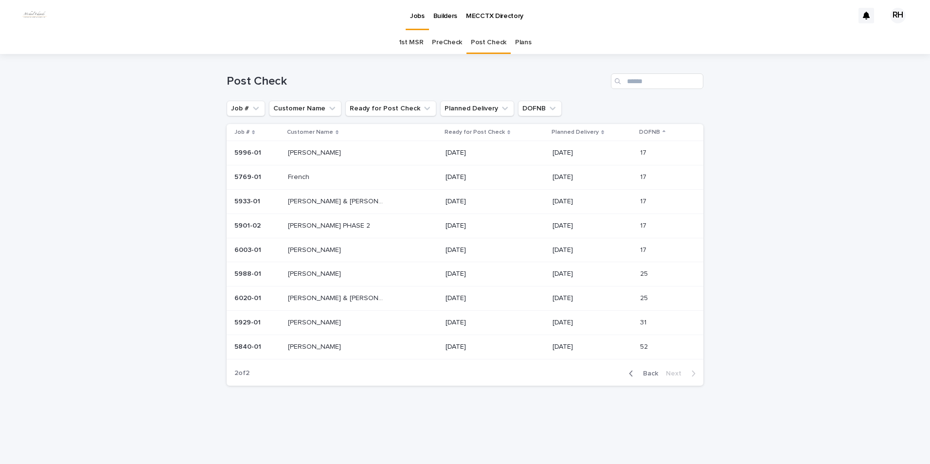
click at [314, 249] on p "[PERSON_NAME]" at bounding box center [315, 249] width 55 height 10
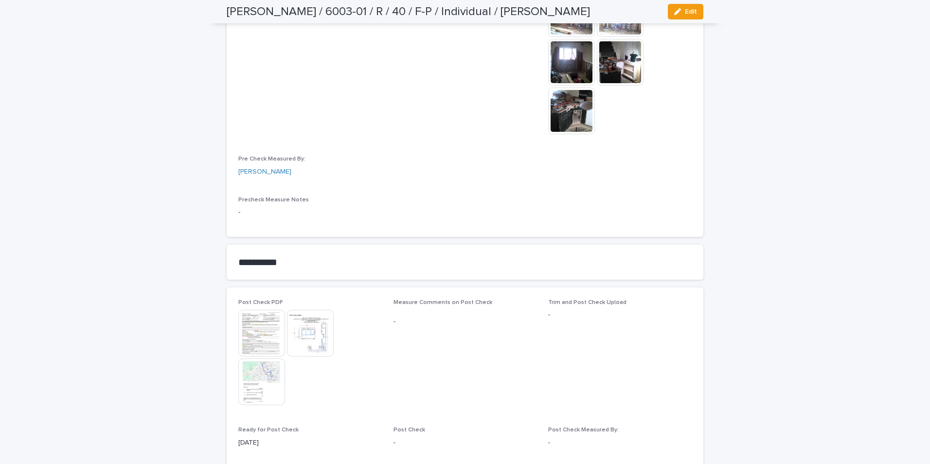
scroll to position [999, 0]
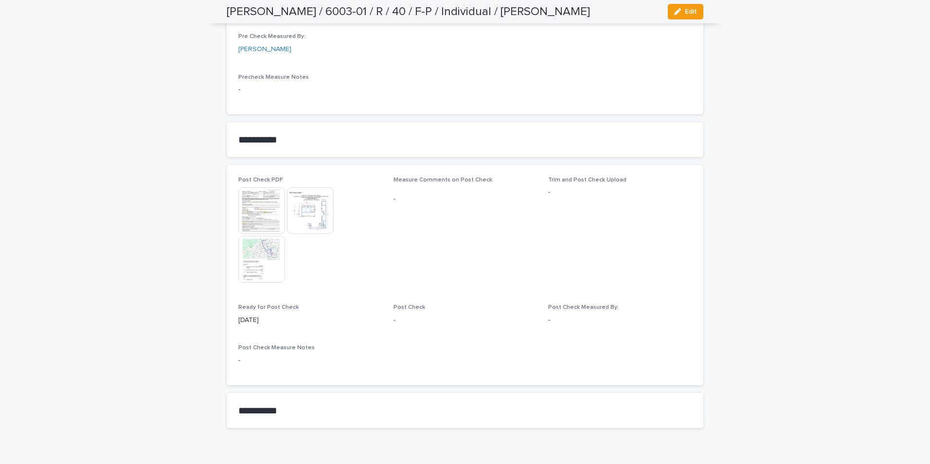
click at [260, 193] on img at bounding box center [261, 210] width 47 height 47
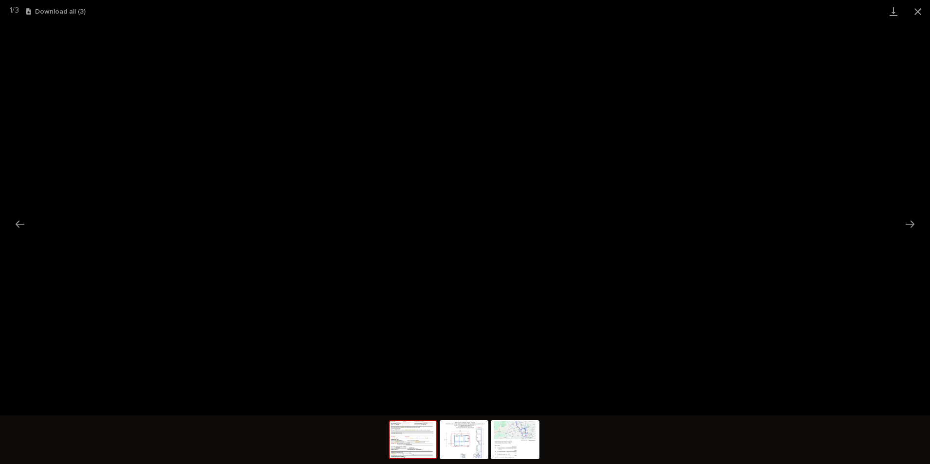
click at [916, 10] on button "Close gallery" at bounding box center [918, 11] width 24 height 23
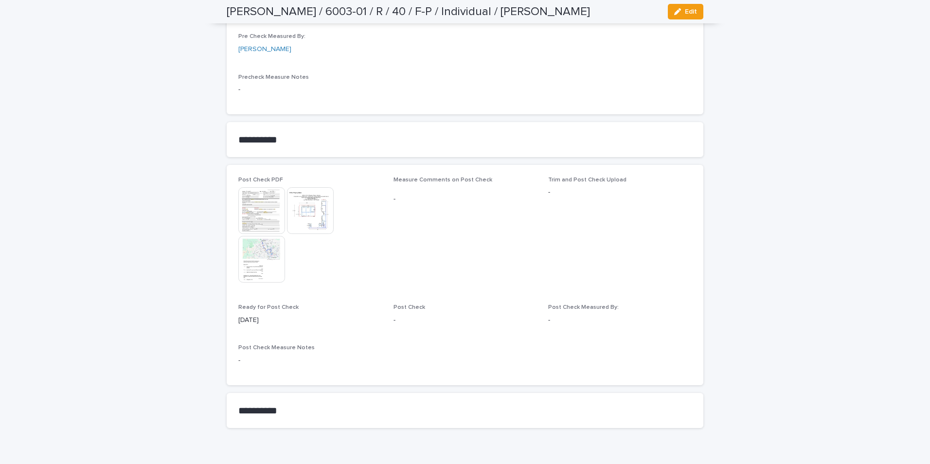
click at [298, 199] on img at bounding box center [310, 210] width 47 height 47
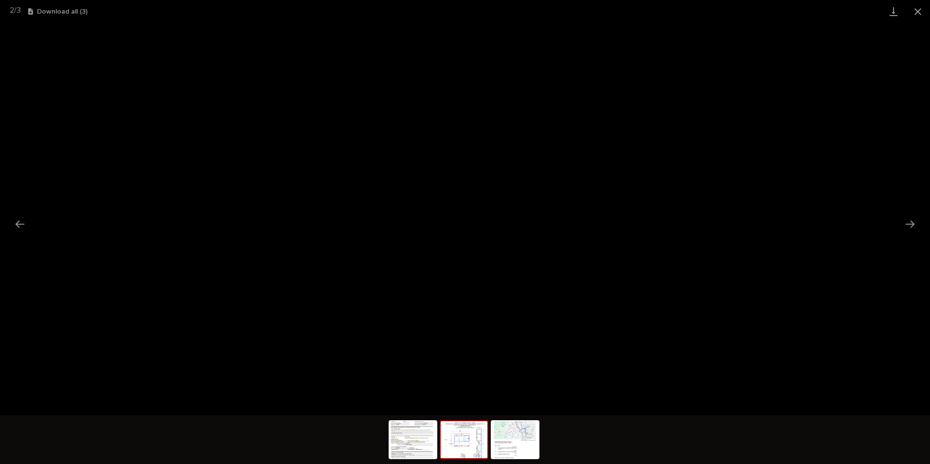
click at [922, 9] on button "Close gallery" at bounding box center [918, 11] width 24 height 23
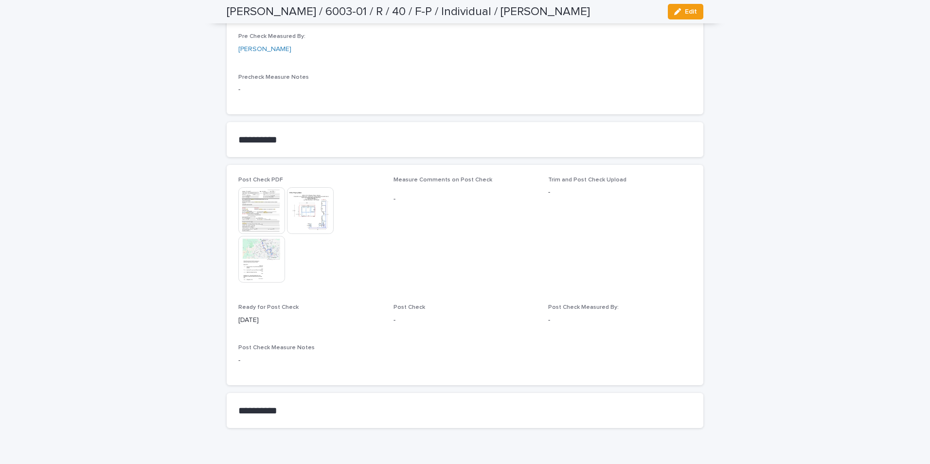
click at [262, 236] on img at bounding box center [261, 259] width 47 height 47
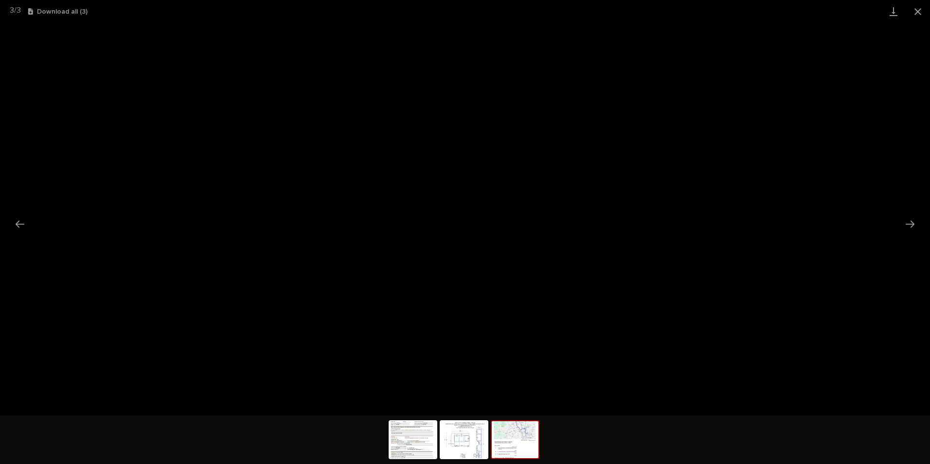
drag, startPoint x: 918, startPoint y: 11, endPoint x: 910, endPoint y: 17, distance: 10.1
click at [917, 12] on button "Close gallery" at bounding box center [918, 11] width 24 height 23
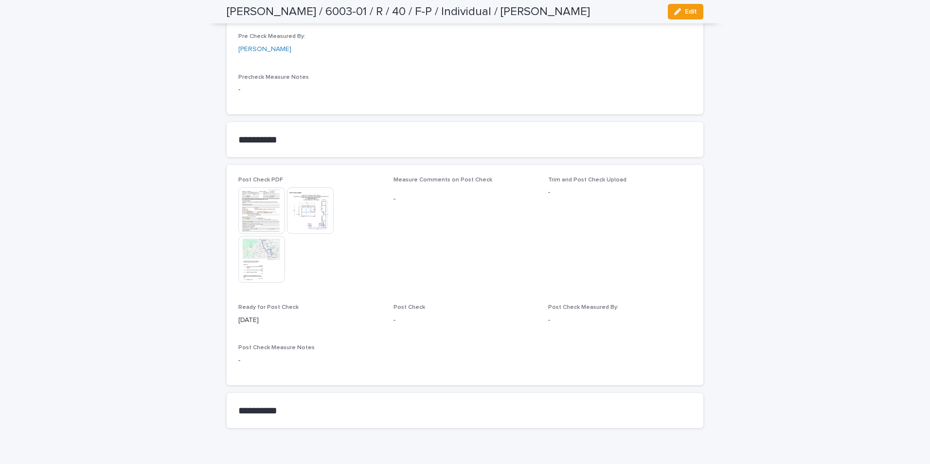
click at [267, 187] on img at bounding box center [261, 210] width 47 height 47
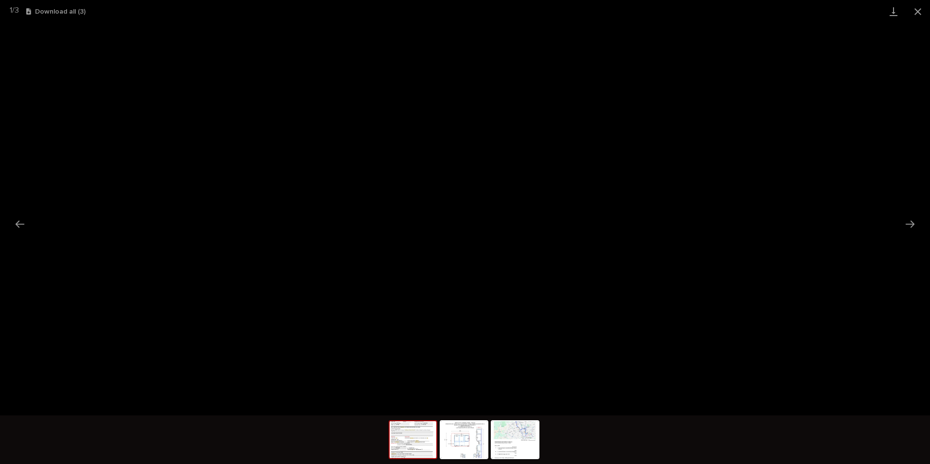
click at [922, 9] on button "Close gallery" at bounding box center [918, 11] width 24 height 23
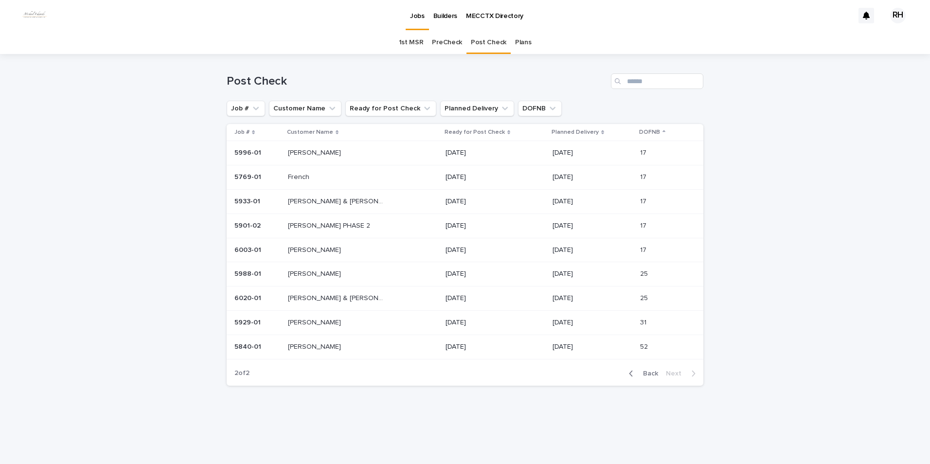
click at [313, 297] on p "[PERSON_NAME] & [PERSON_NAME]" at bounding box center [337, 297] width 99 height 10
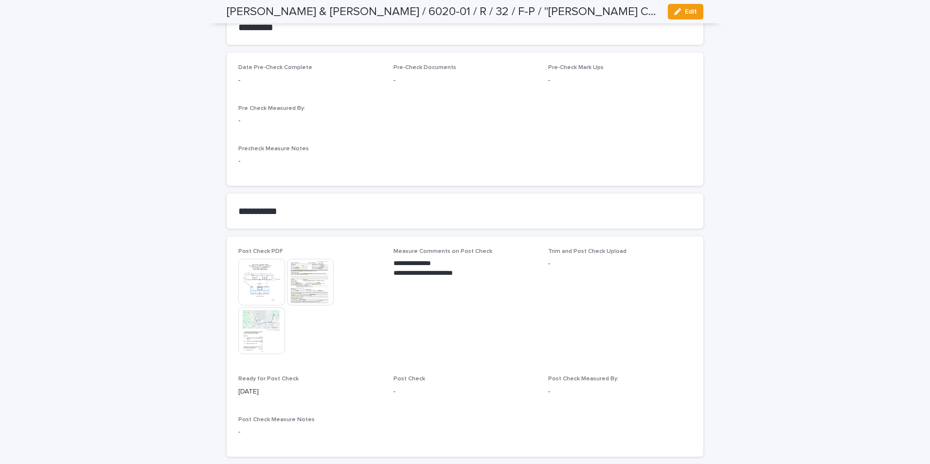
scroll to position [730, 0]
click at [306, 270] on img at bounding box center [310, 280] width 47 height 47
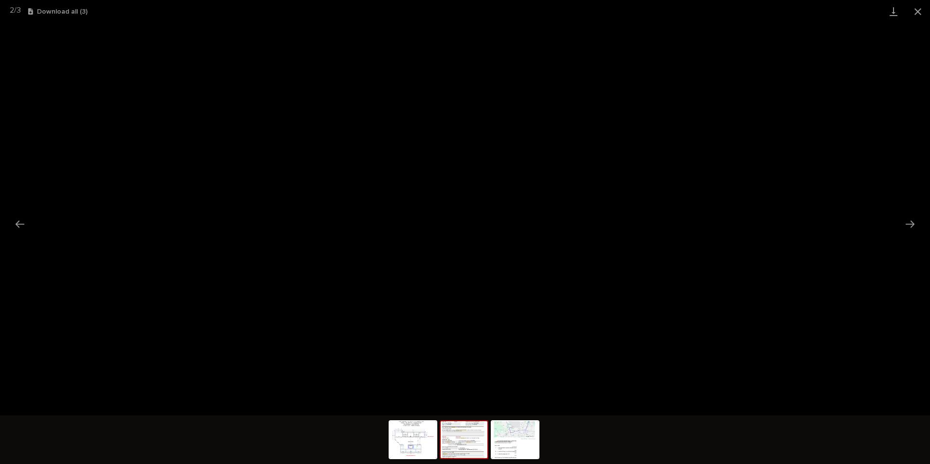
drag, startPoint x: 918, startPoint y: 12, endPoint x: 893, endPoint y: 22, distance: 26.8
click at [918, 12] on button "Close gallery" at bounding box center [918, 11] width 24 height 23
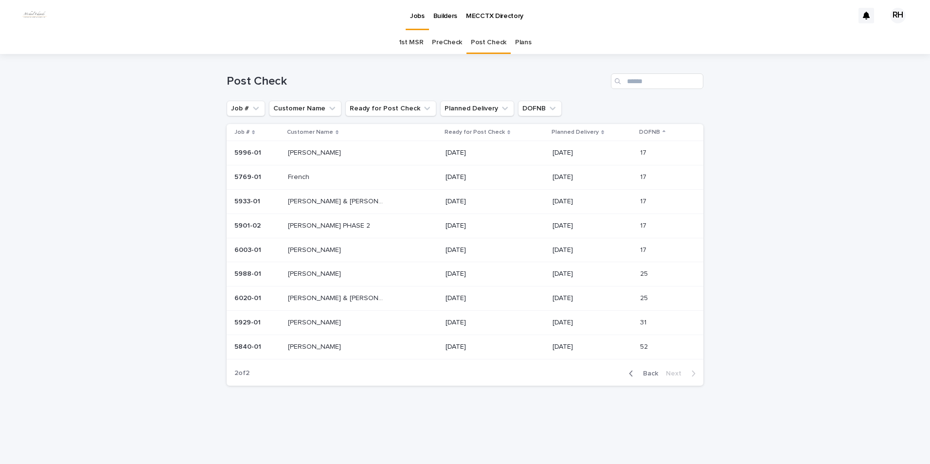
click at [311, 321] on p "[PERSON_NAME]" at bounding box center [315, 322] width 55 height 10
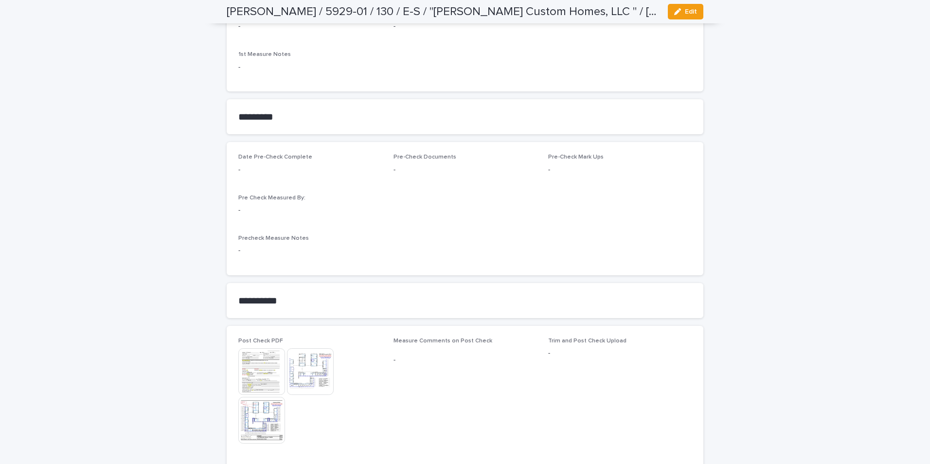
scroll to position [681, 0]
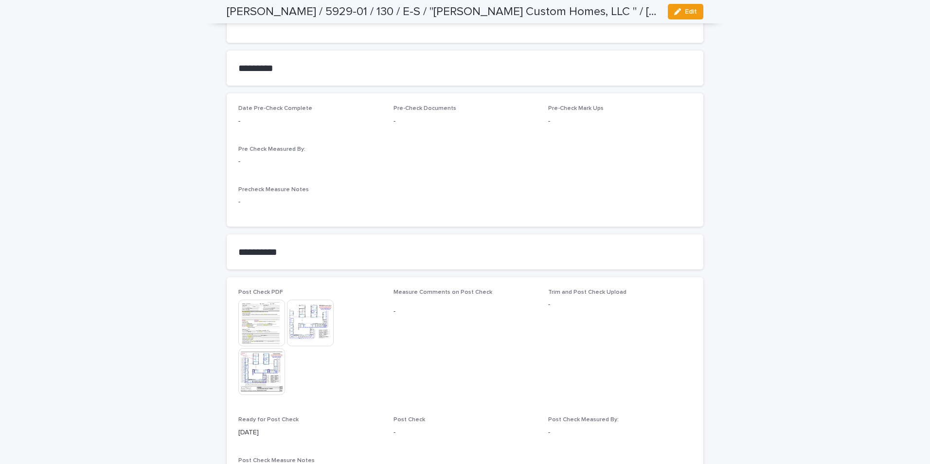
click at [255, 324] on img at bounding box center [261, 323] width 47 height 47
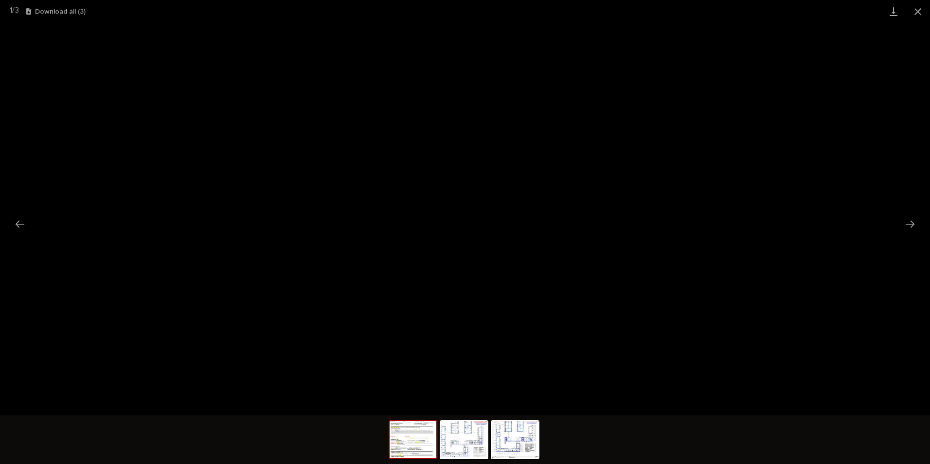
drag, startPoint x: 917, startPoint y: 10, endPoint x: 904, endPoint y: 20, distance: 16.9
click at [912, 14] on button "Close gallery" at bounding box center [918, 11] width 24 height 23
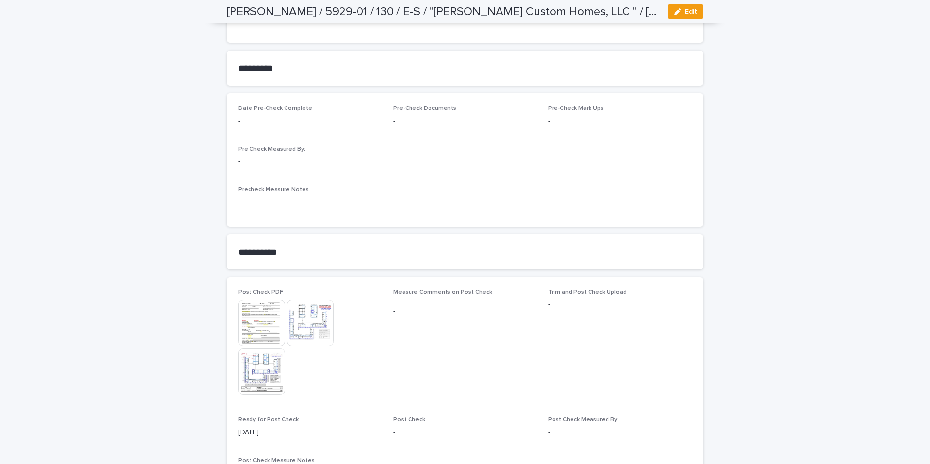
click at [312, 320] on img at bounding box center [310, 323] width 47 height 47
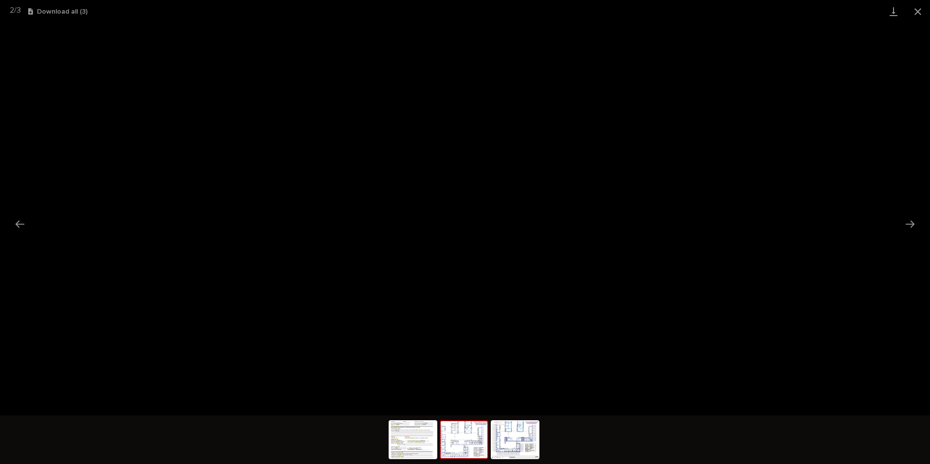
click at [918, 11] on button "Close gallery" at bounding box center [918, 11] width 24 height 23
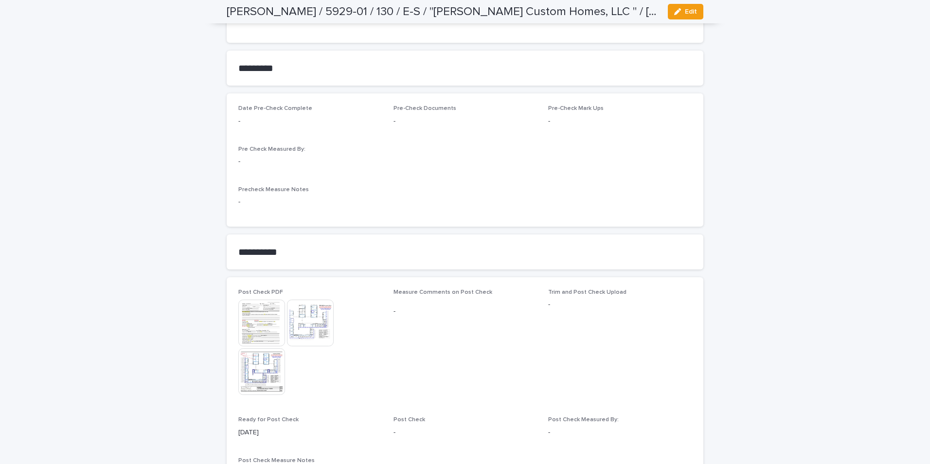
click at [255, 373] on img at bounding box center [261, 371] width 47 height 47
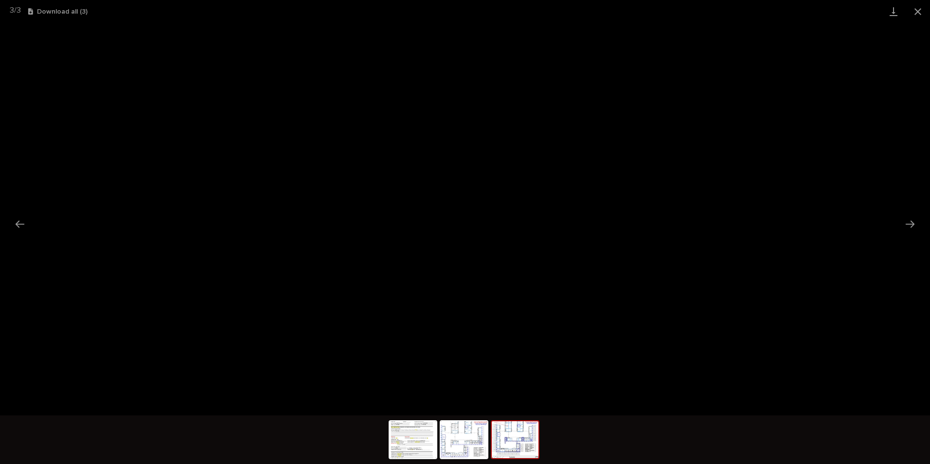
drag, startPoint x: 919, startPoint y: 13, endPoint x: 908, endPoint y: 19, distance: 12.4
click at [908, 19] on button "Close gallery" at bounding box center [918, 11] width 24 height 23
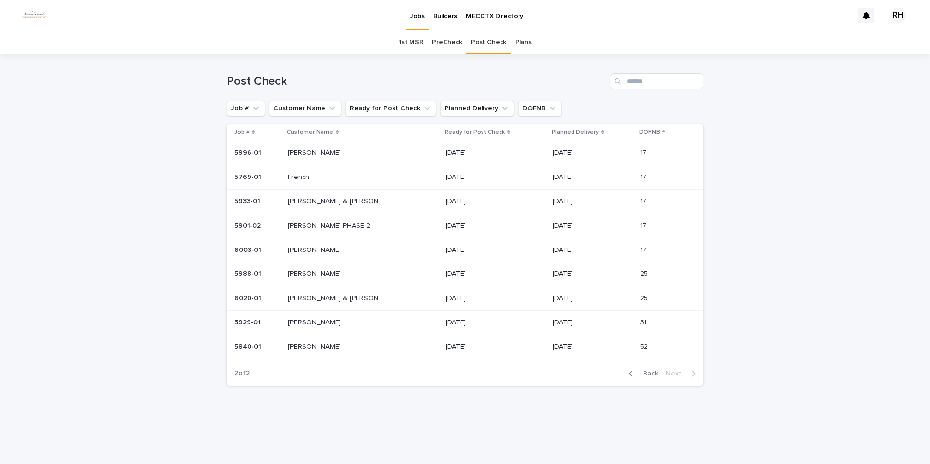
click at [647, 374] on span "Back" at bounding box center [647, 373] width 21 height 7
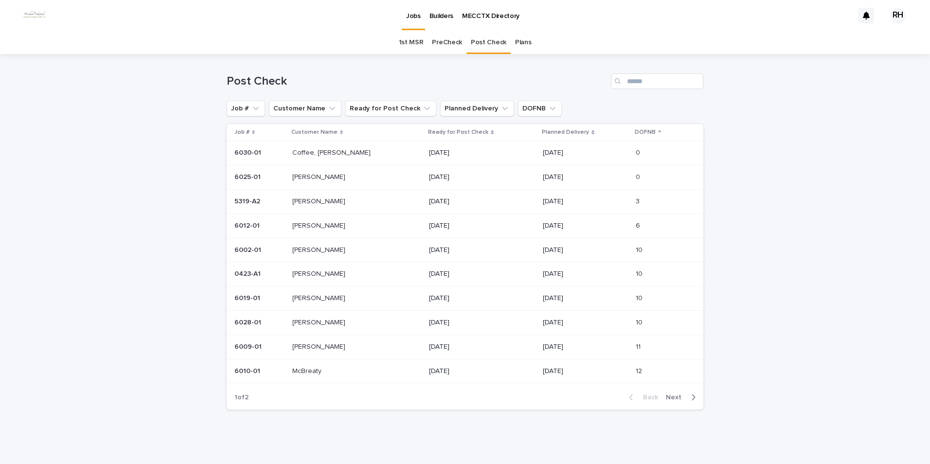
click at [667, 395] on span "Next" at bounding box center [676, 397] width 21 height 7
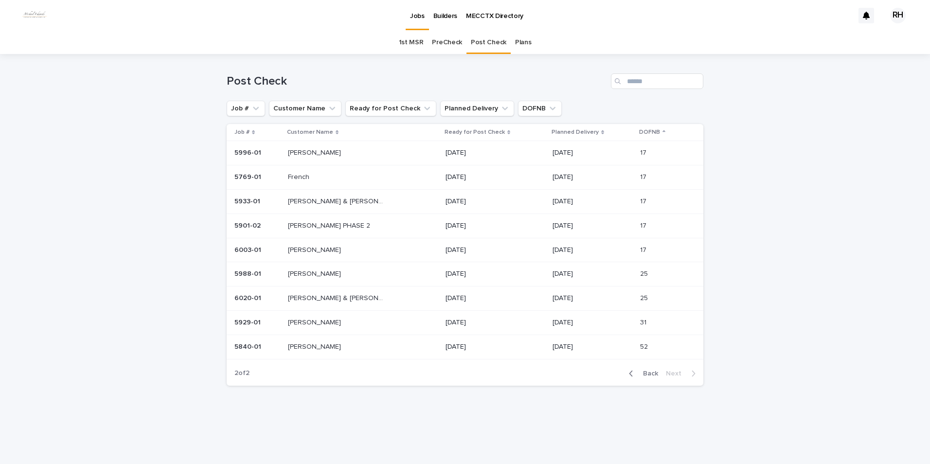
click at [311, 178] on p "French" at bounding box center [299, 176] width 23 height 10
click at [298, 178] on p "French" at bounding box center [299, 176] width 23 height 10
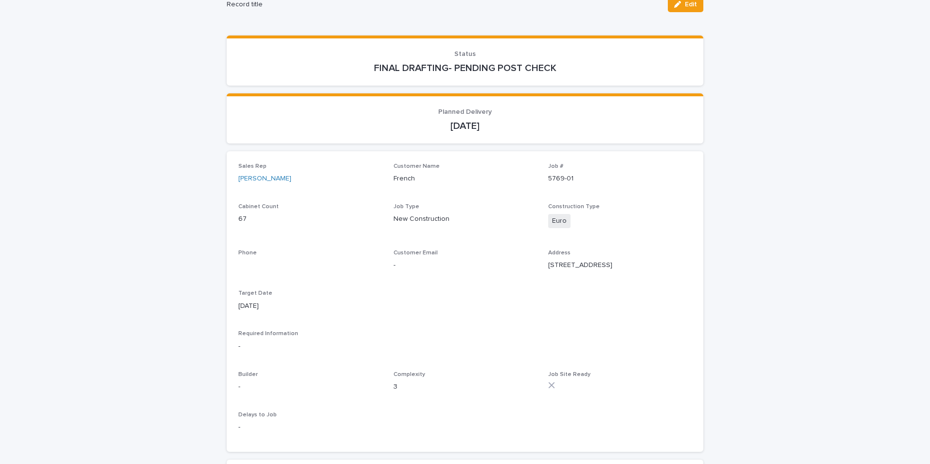
scroll to position [177, 0]
